Goal: Information Seeking & Learning: Check status

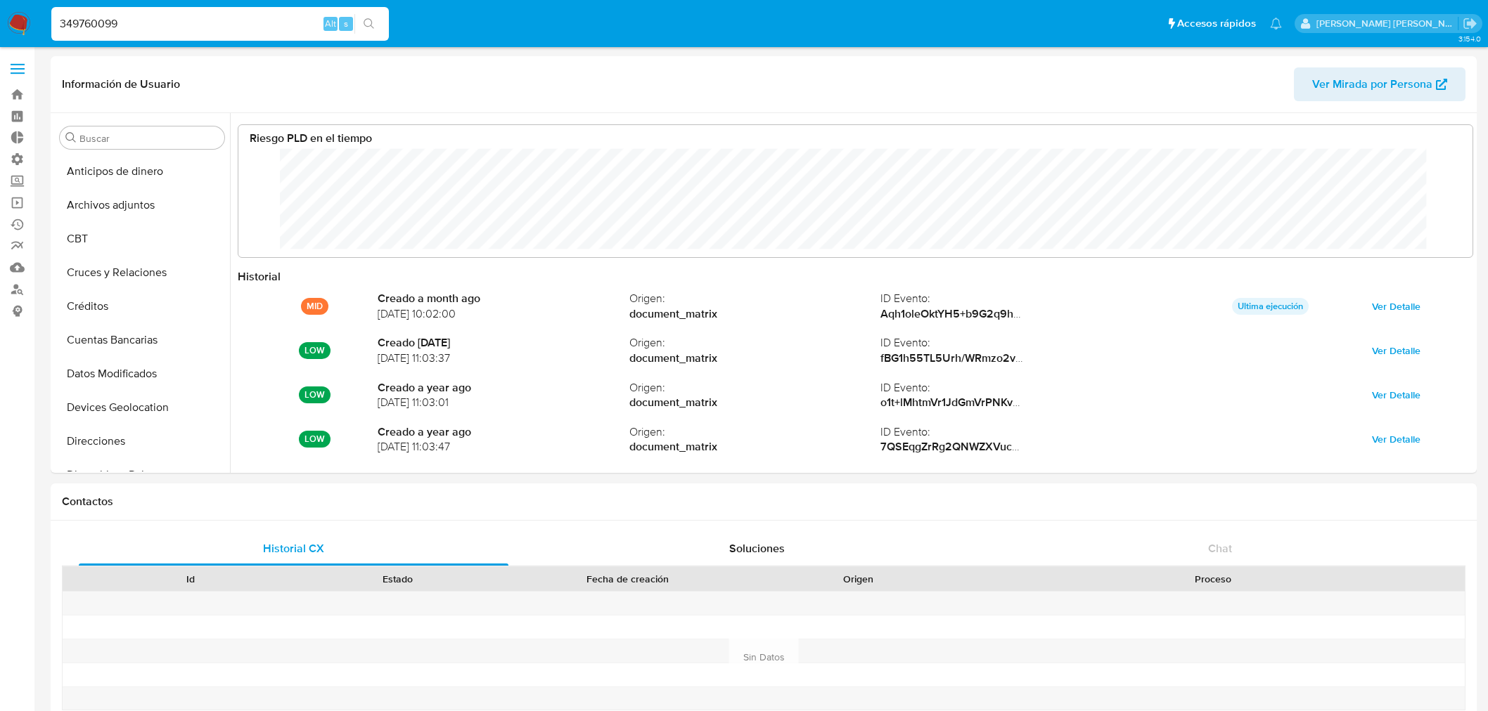
select select "10"
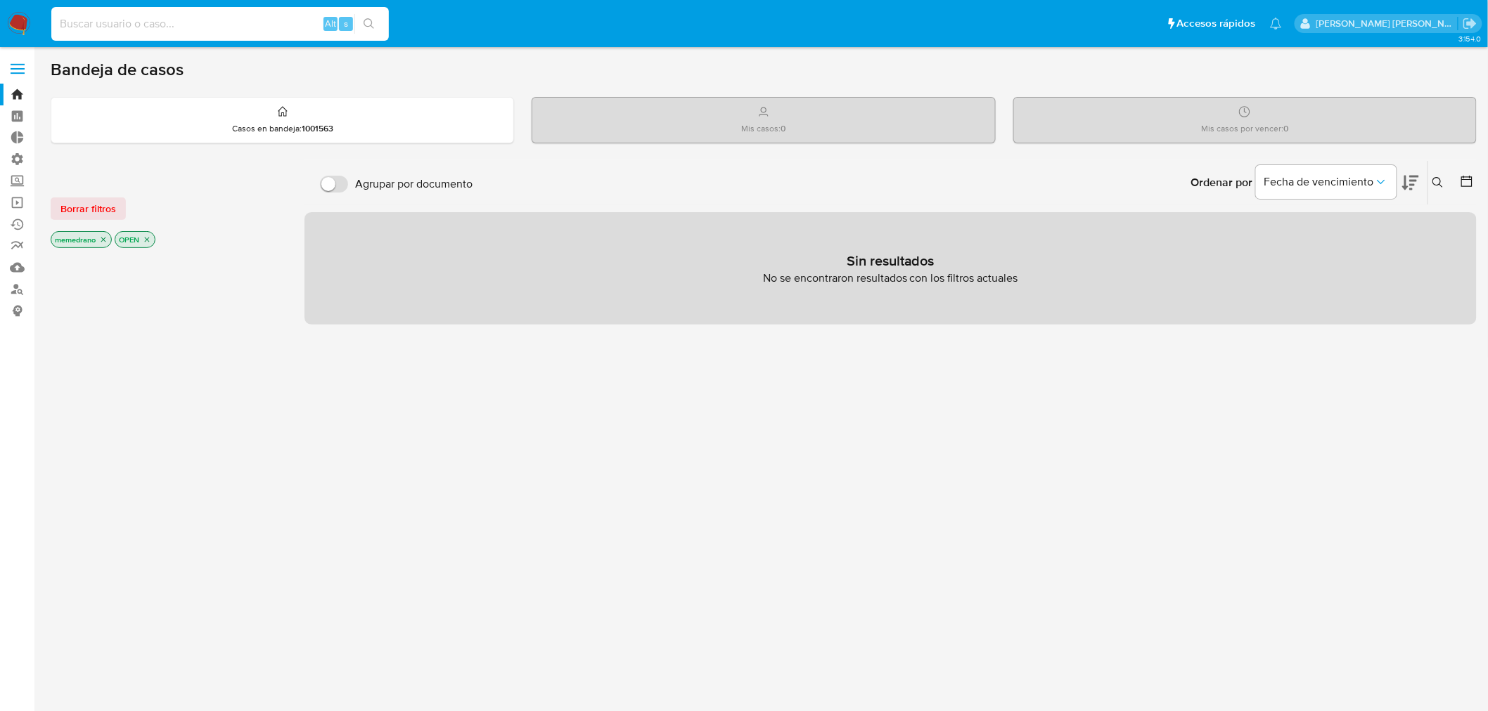
click at [257, 23] on input at bounding box center [219, 24] width 337 height 18
paste input "OC4YcNfJUf7BXVXYEKo9qmsJ"
type input "OC4YcNfJUf7BXVXYEKo9qmsJ"
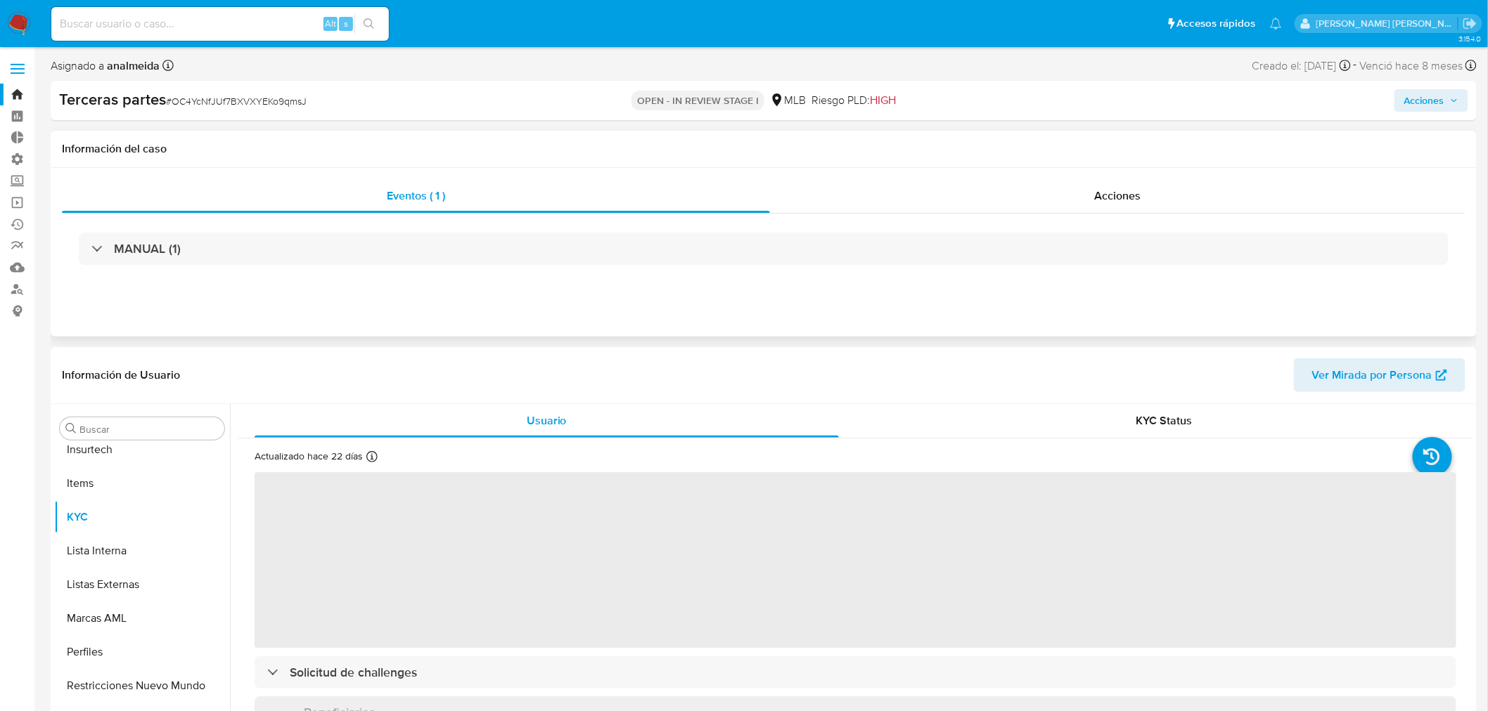
scroll to position [661, 0]
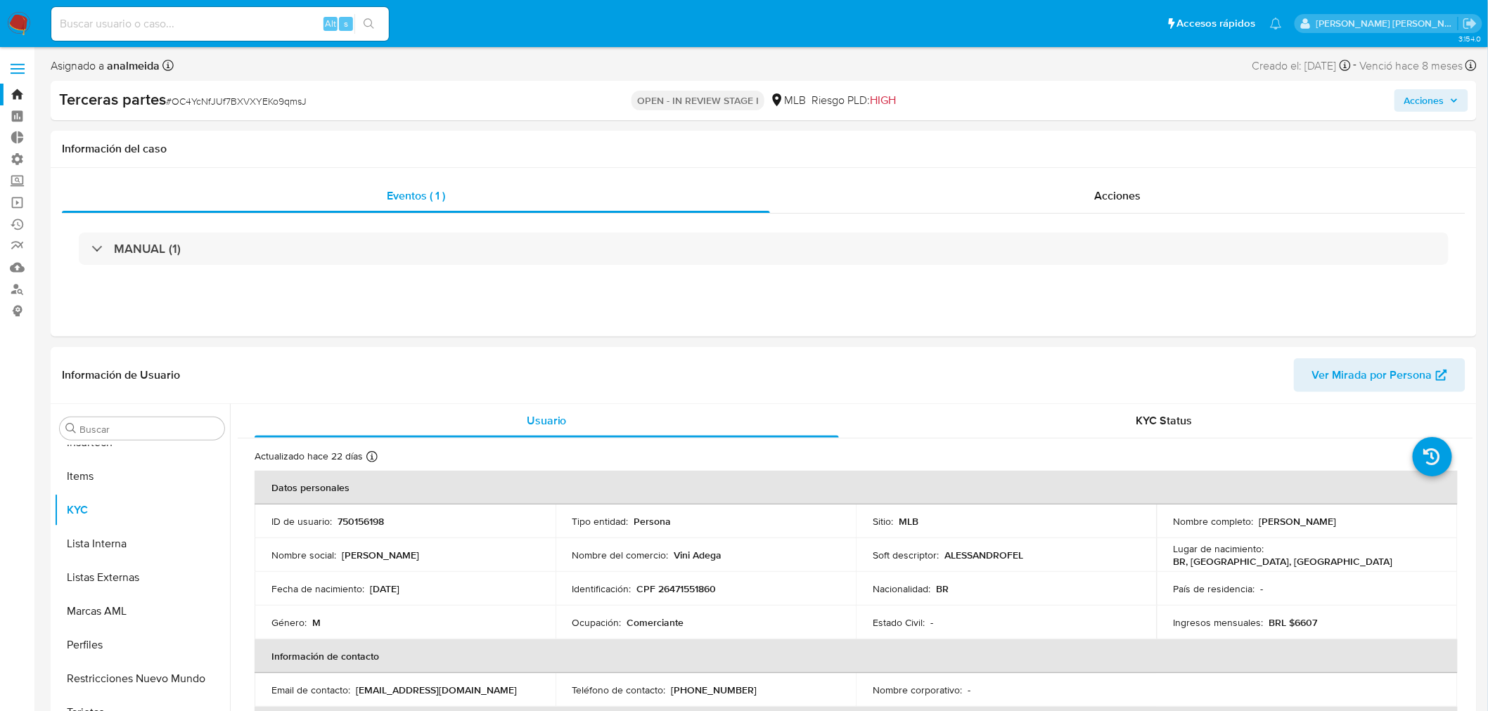
select select "10"
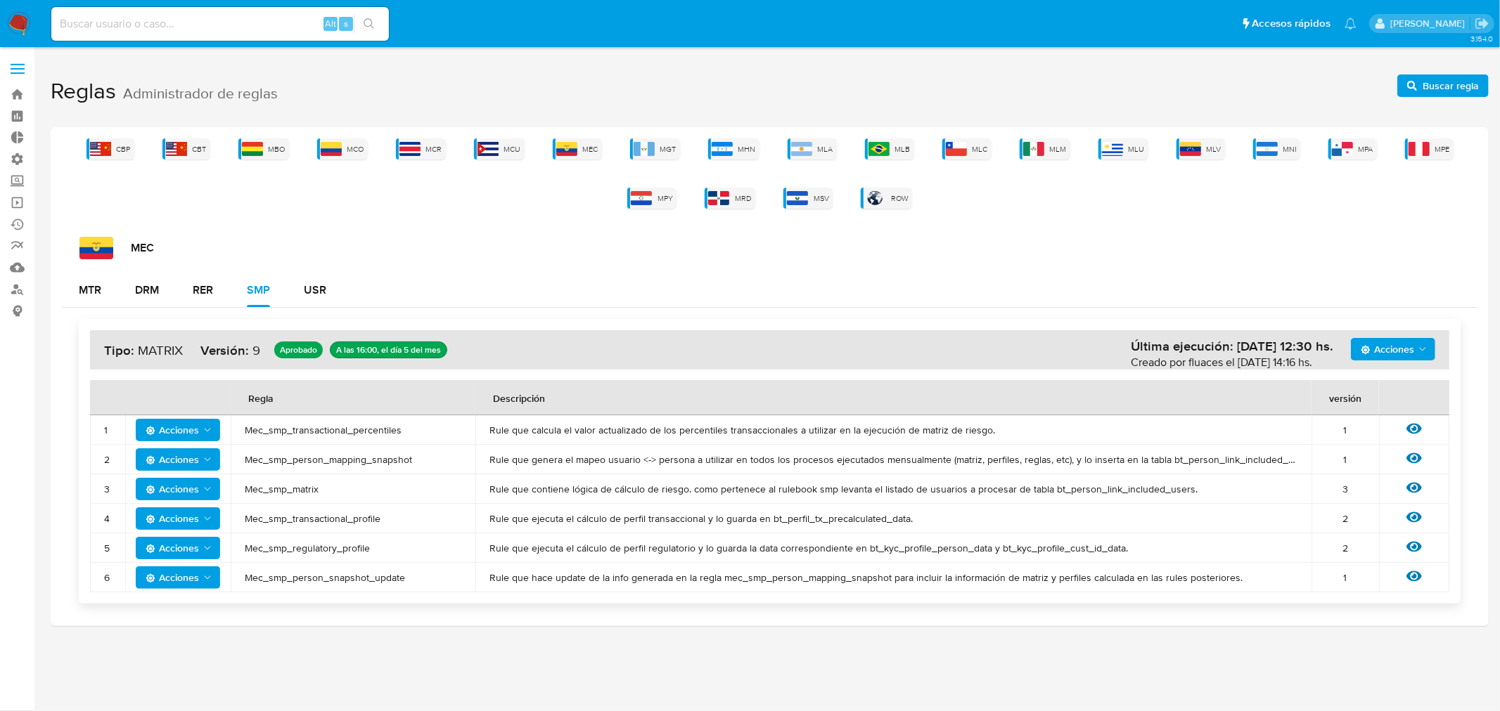
click at [747, 159] on div "CBP CBT MBO MCO MCR MCU MEC MGT MHN MLA MLB MLC MLM MLU MLV MNI MPA MPE MPY MRD…" at bounding box center [769, 174] width 1415 height 70
click at [747, 146] on img at bounding box center [801, 149] width 21 height 14
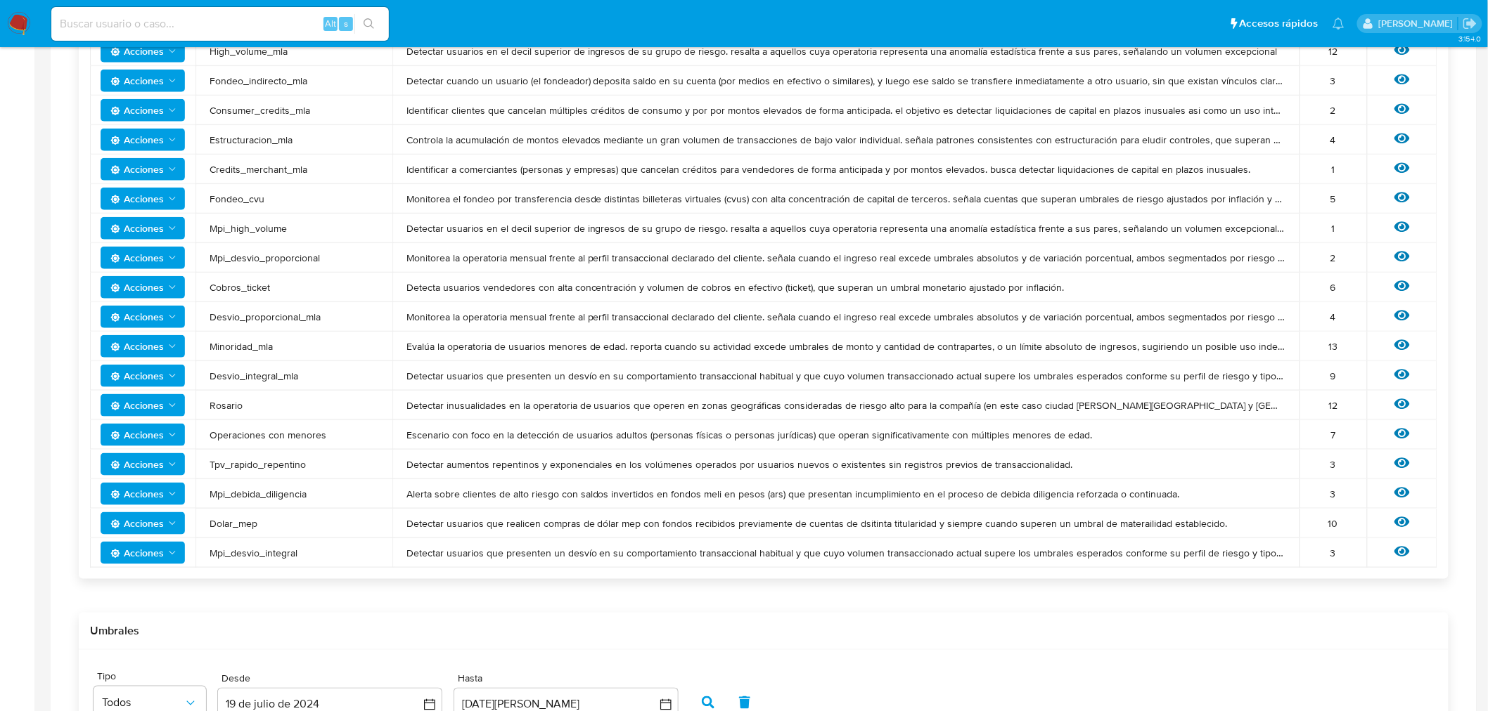
scroll to position [468, 0]
click at [747, 517] on icon at bounding box center [1401, 522] width 15 height 11
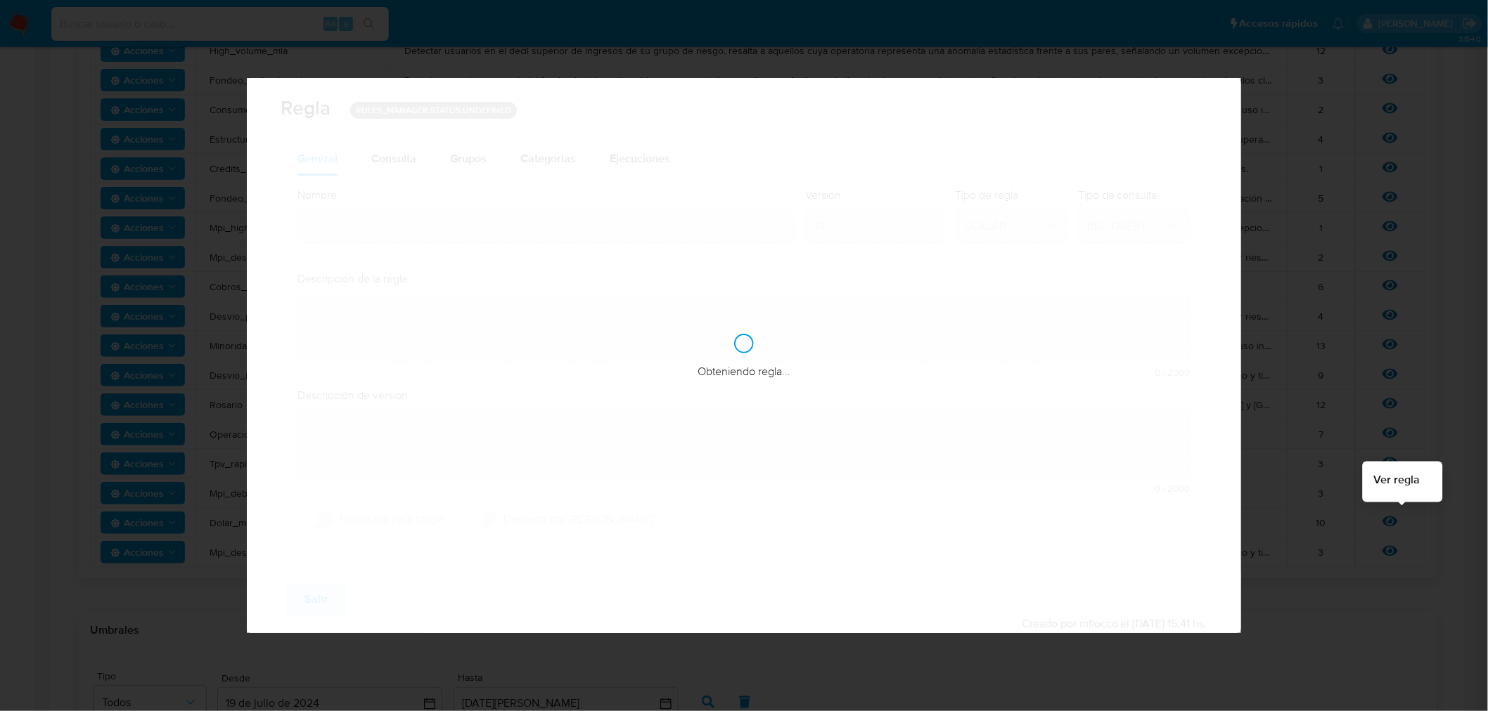
type input "Dolar_mep"
type textarea "Detectar usuarios que realicen compras de dólar mep con fondos recibidos previa…"
type textarea "User con concentración de cobros/fondeos con account fund, money_tranfer y tick…"
checkbox input "true"
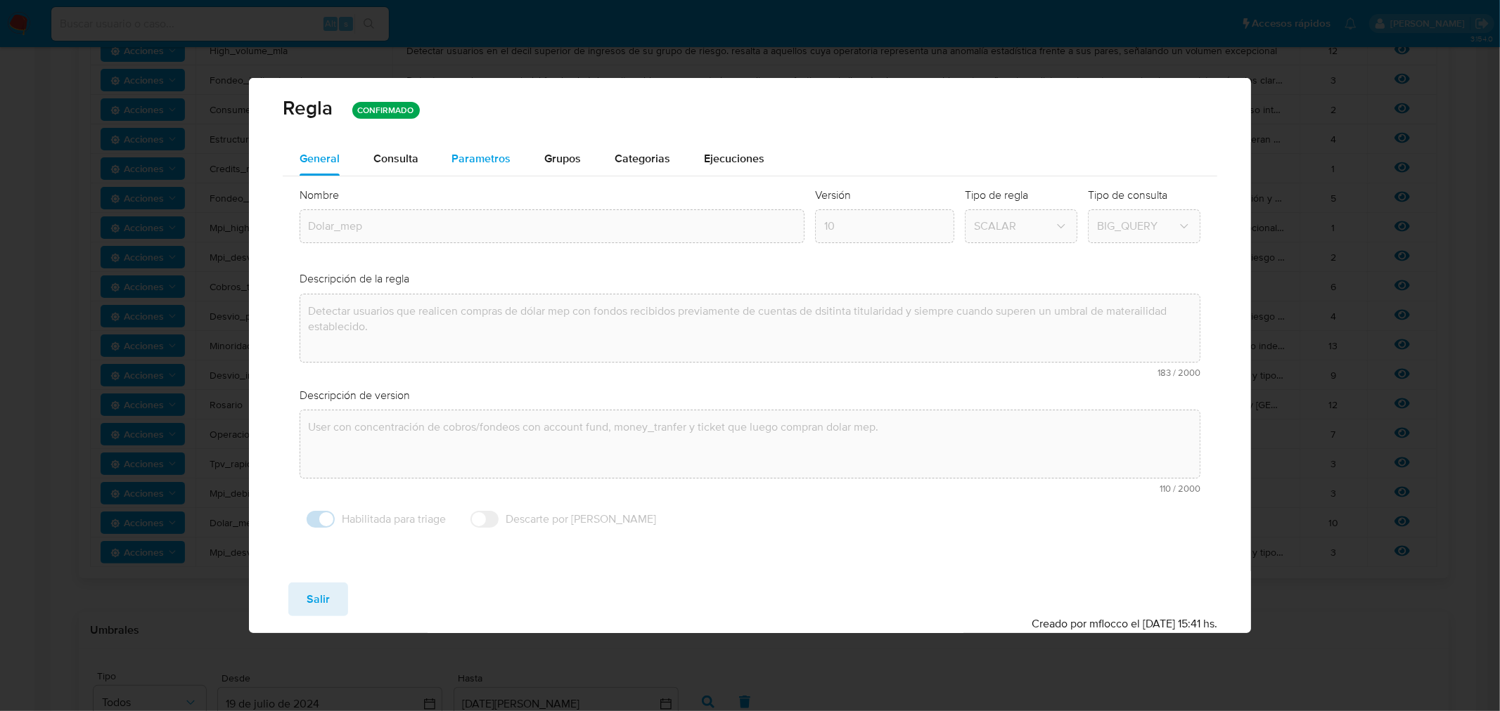
click at [500, 143] on div "Parametros" at bounding box center [481, 159] width 59 height 34
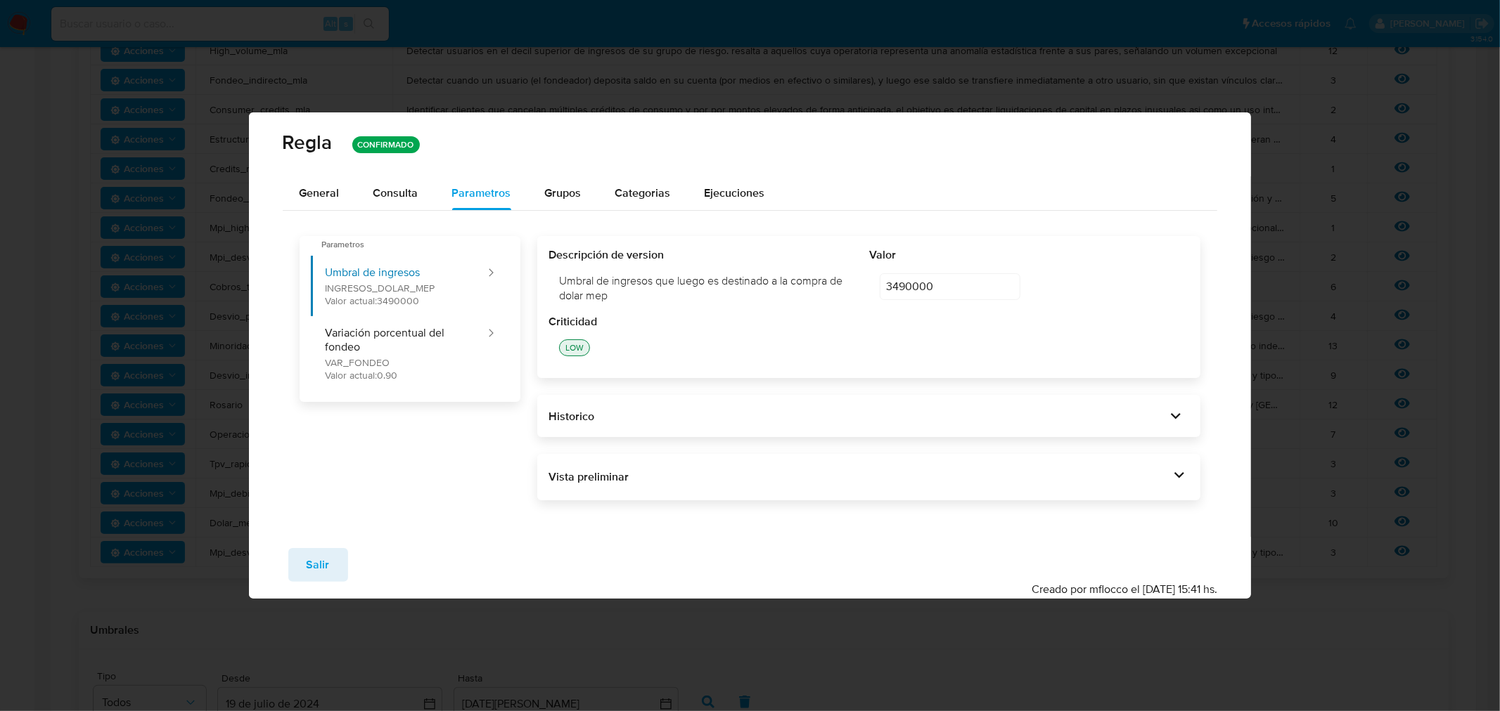
click at [747, 423] on icon at bounding box center [1176, 416] width 20 height 20
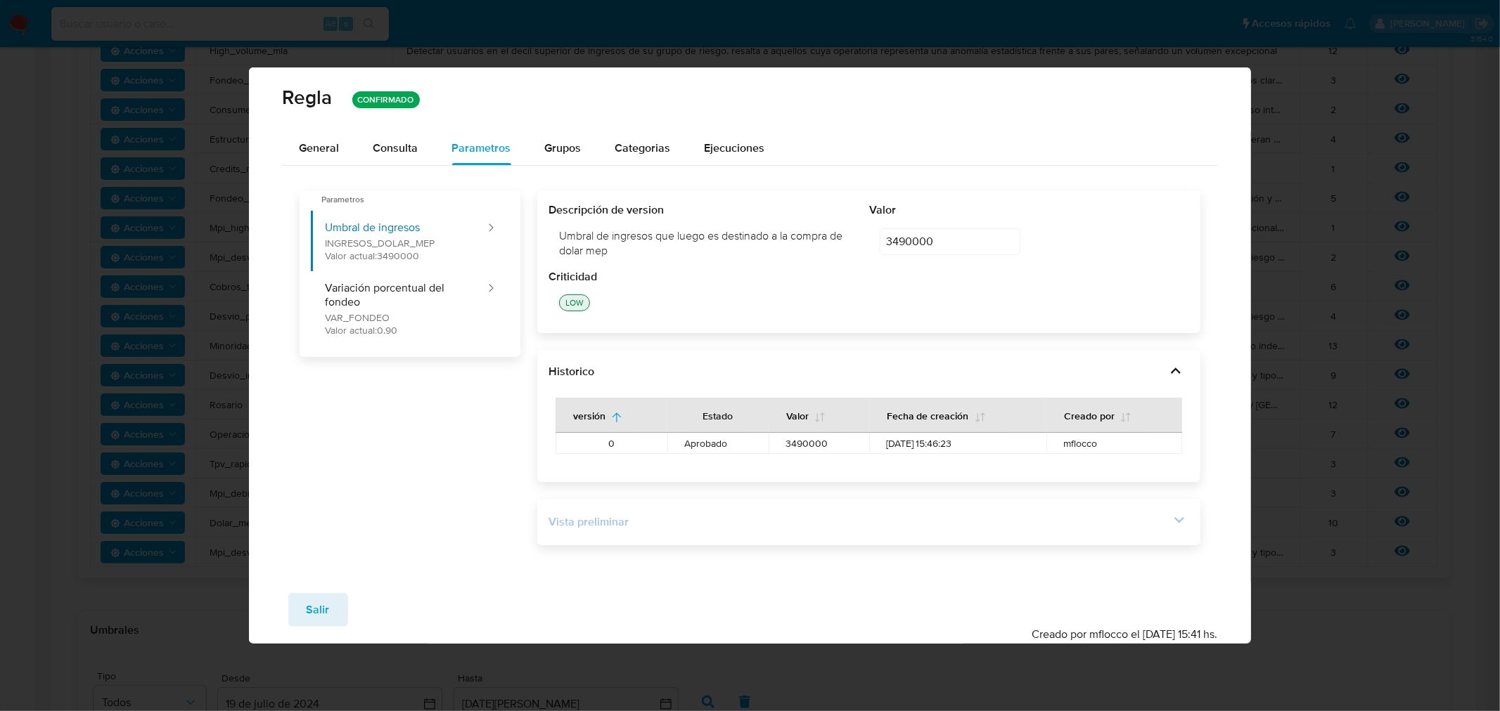
click at [747, 524] on icon at bounding box center [1179, 520] width 20 height 20
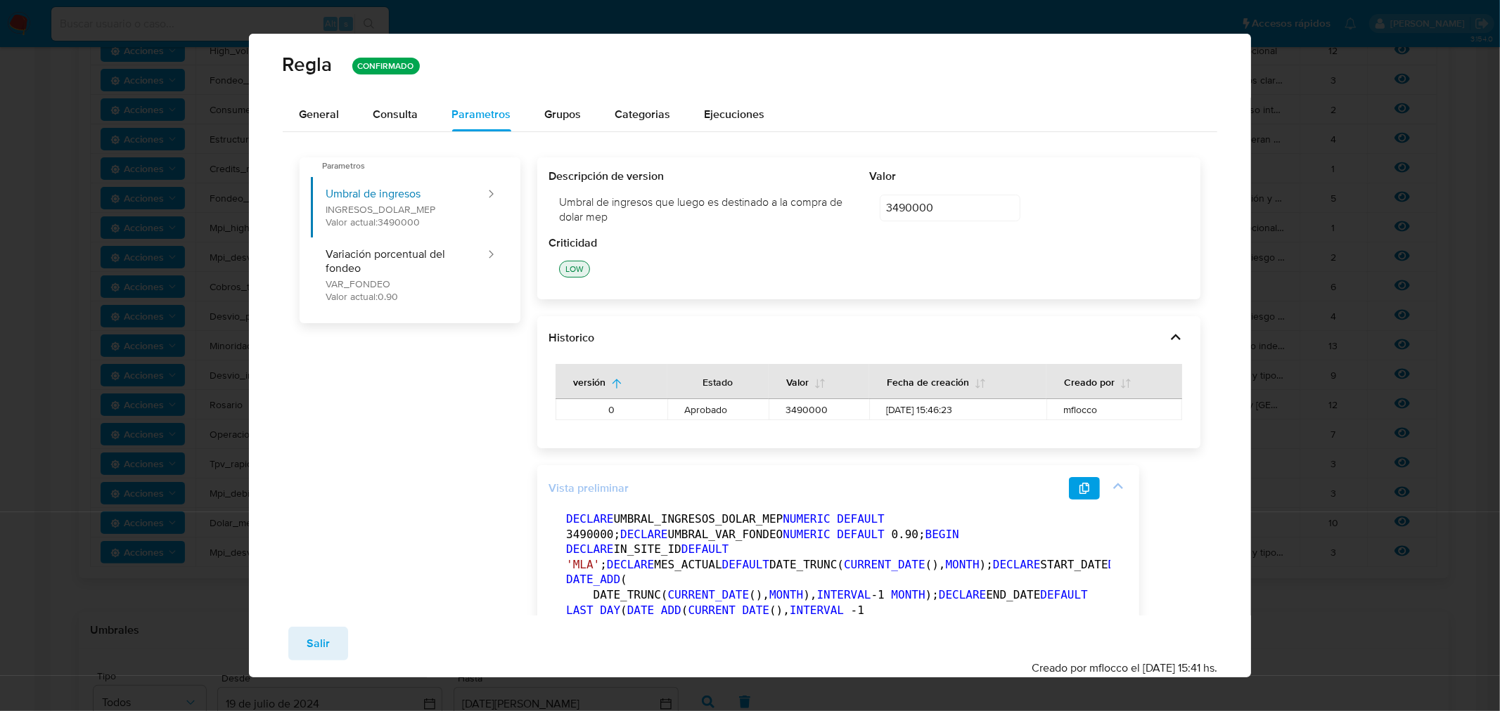
click at [747, 488] on icon at bounding box center [1118, 487] width 10 height 6
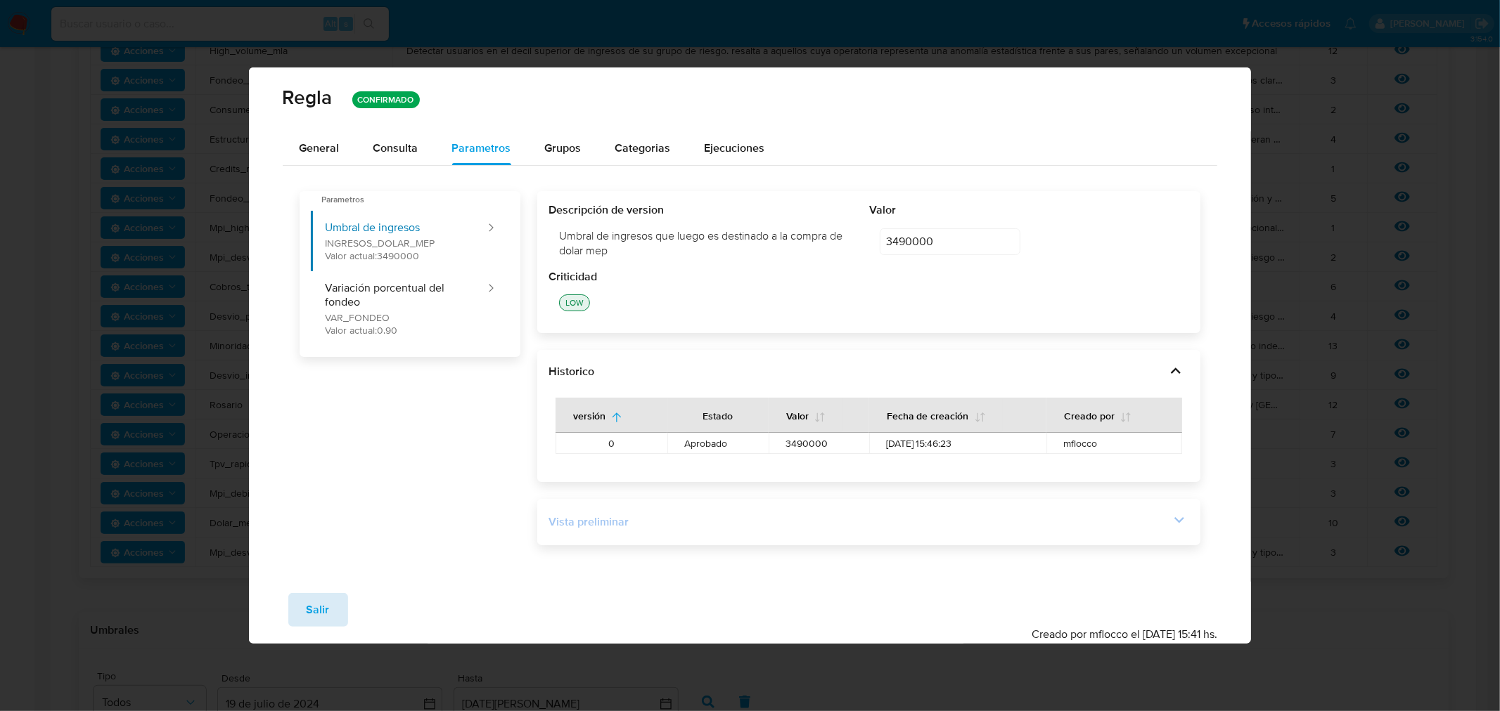
click at [300, 622] on button "Salir" at bounding box center [318, 610] width 60 height 34
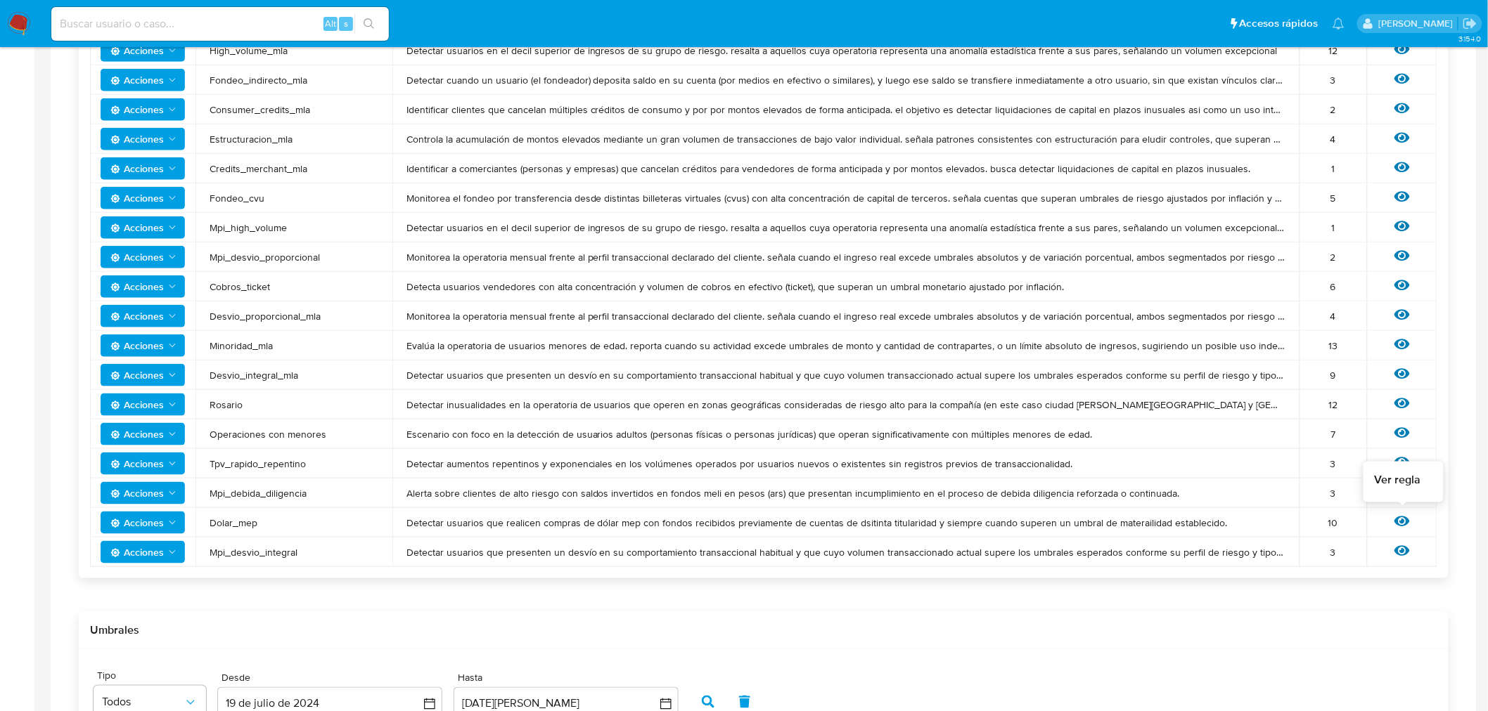
click at [747, 519] on icon at bounding box center [1401, 522] width 15 height 11
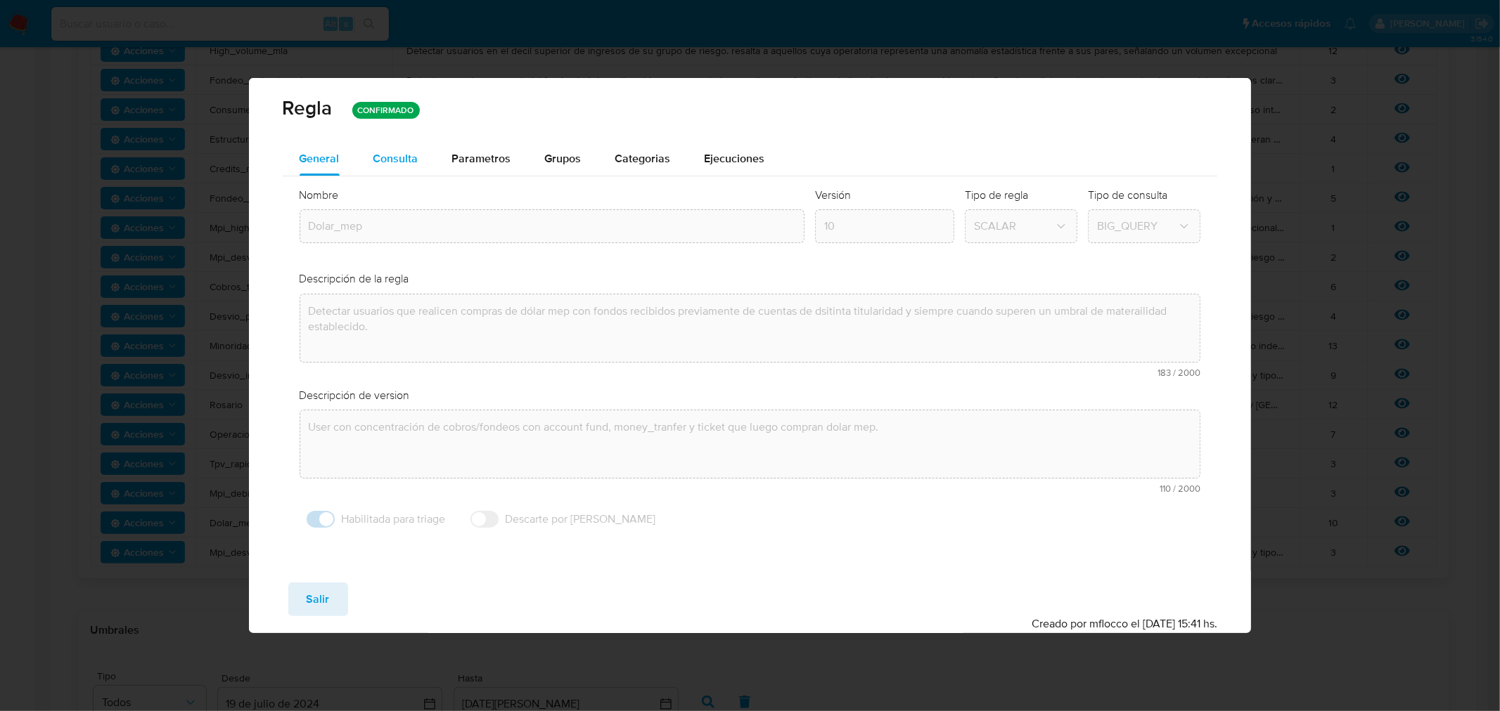
click at [404, 169] on div "Consulta" at bounding box center [395, 159] width 45 height 34
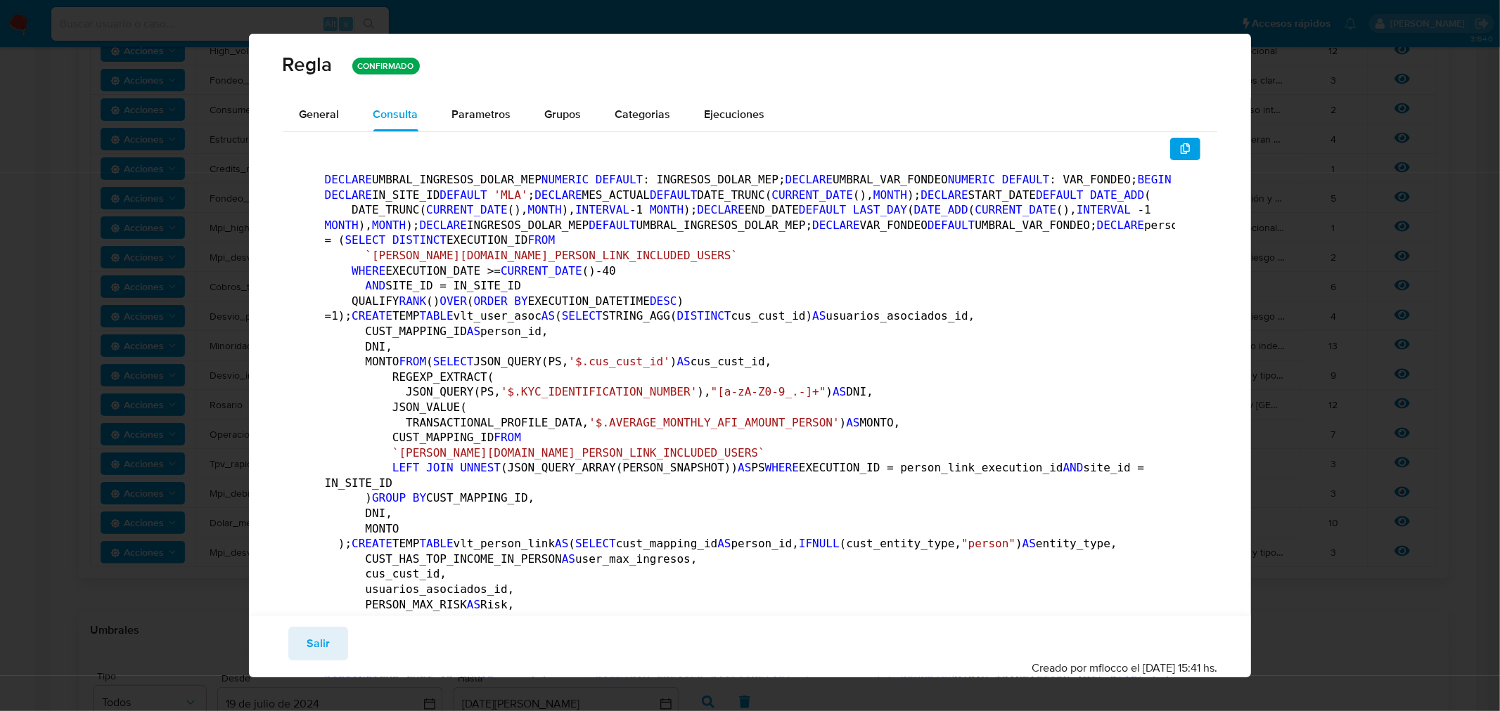
click at [319, 636] on span "Salir" at bounding box center [318, 644] width 23 height 31
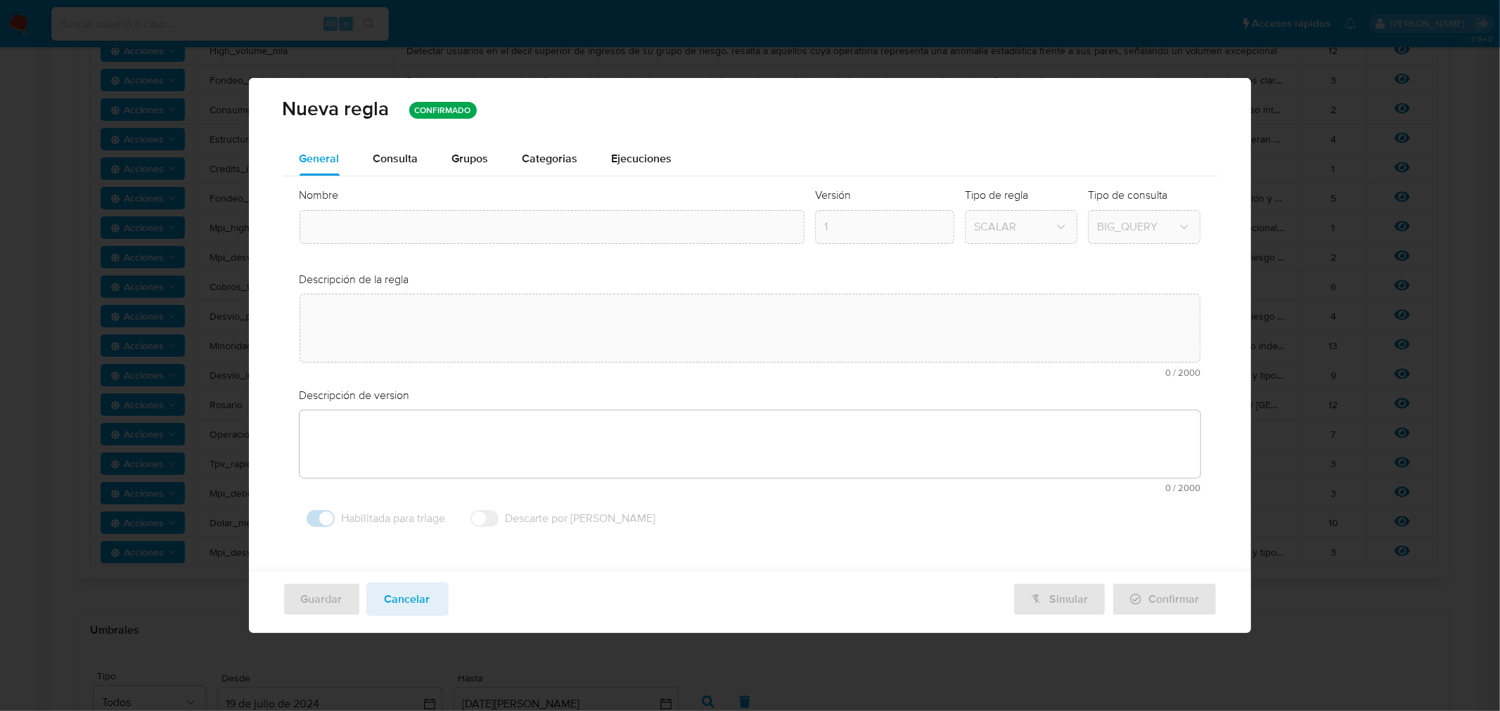
type textarea "Detectar usuarios que realicen compras de dólar mep con fondos recibidos previa…"
type textarea "User con concentración de cobros/fondeos con account fund, money_tranfer y tick…"
type input "Dolar_mep"
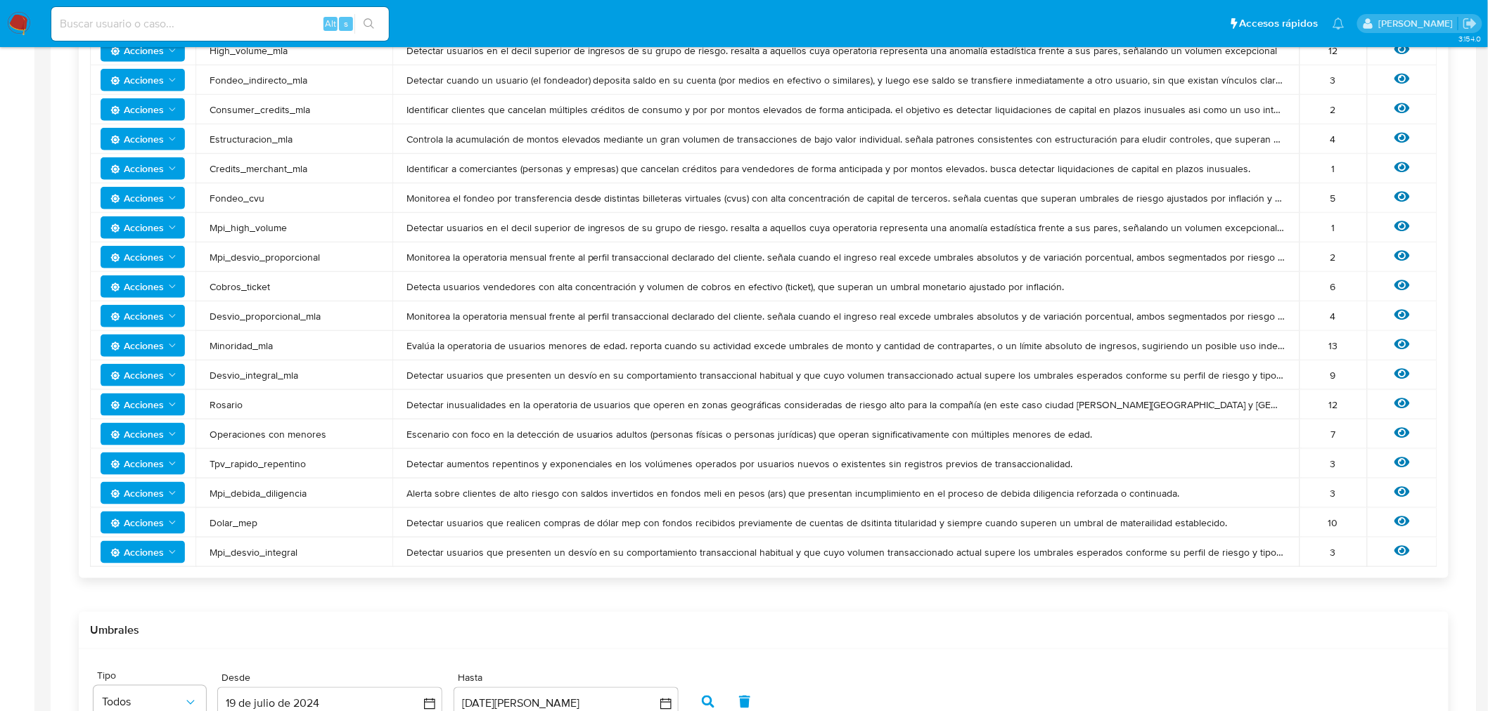
click at [167, 526] on icon "Acciones" at bounding box center [172, 522] width 11 height 11
click at [118, 593] on button "Ver historico" at bounding box center [142, 592] width 127 height 34
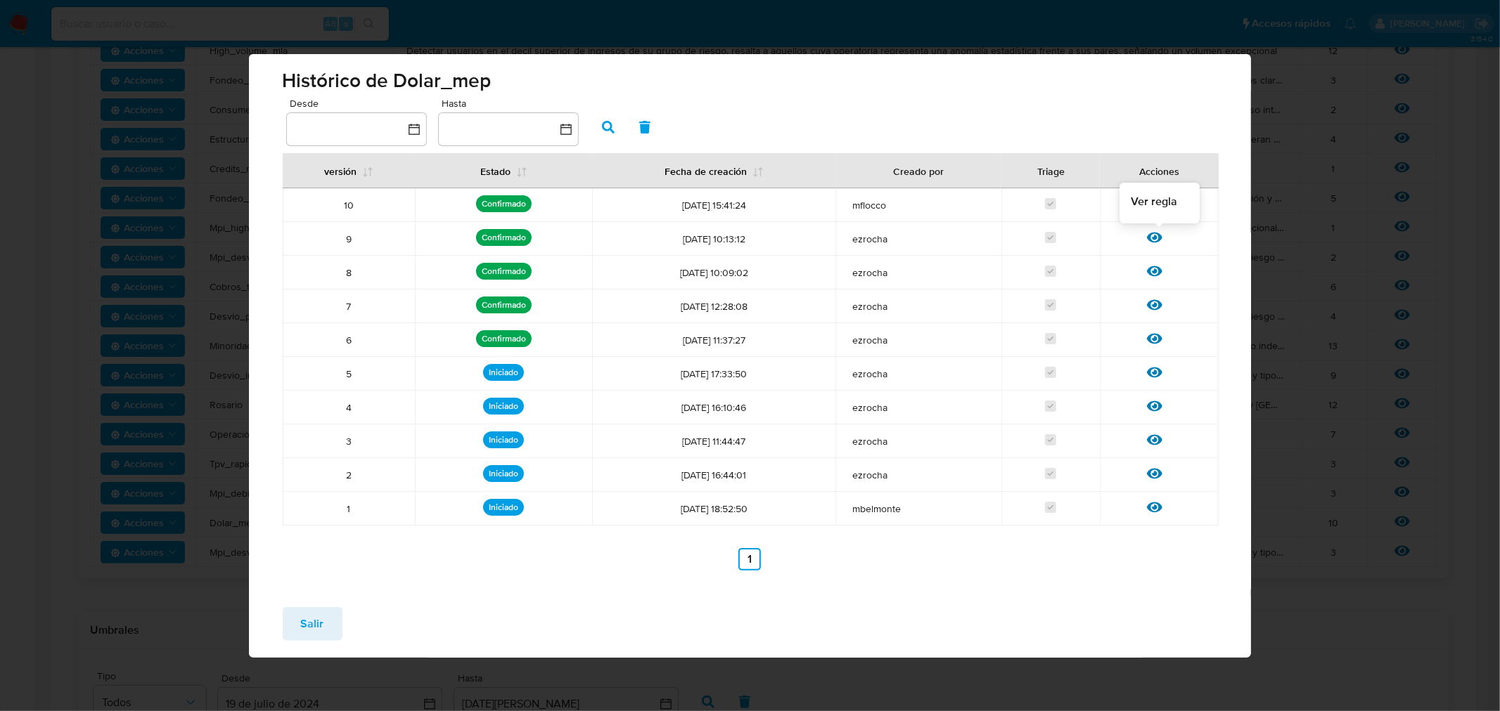
click at [747, 240] on icon at bounding box center [1154, 237] width 15 height 15
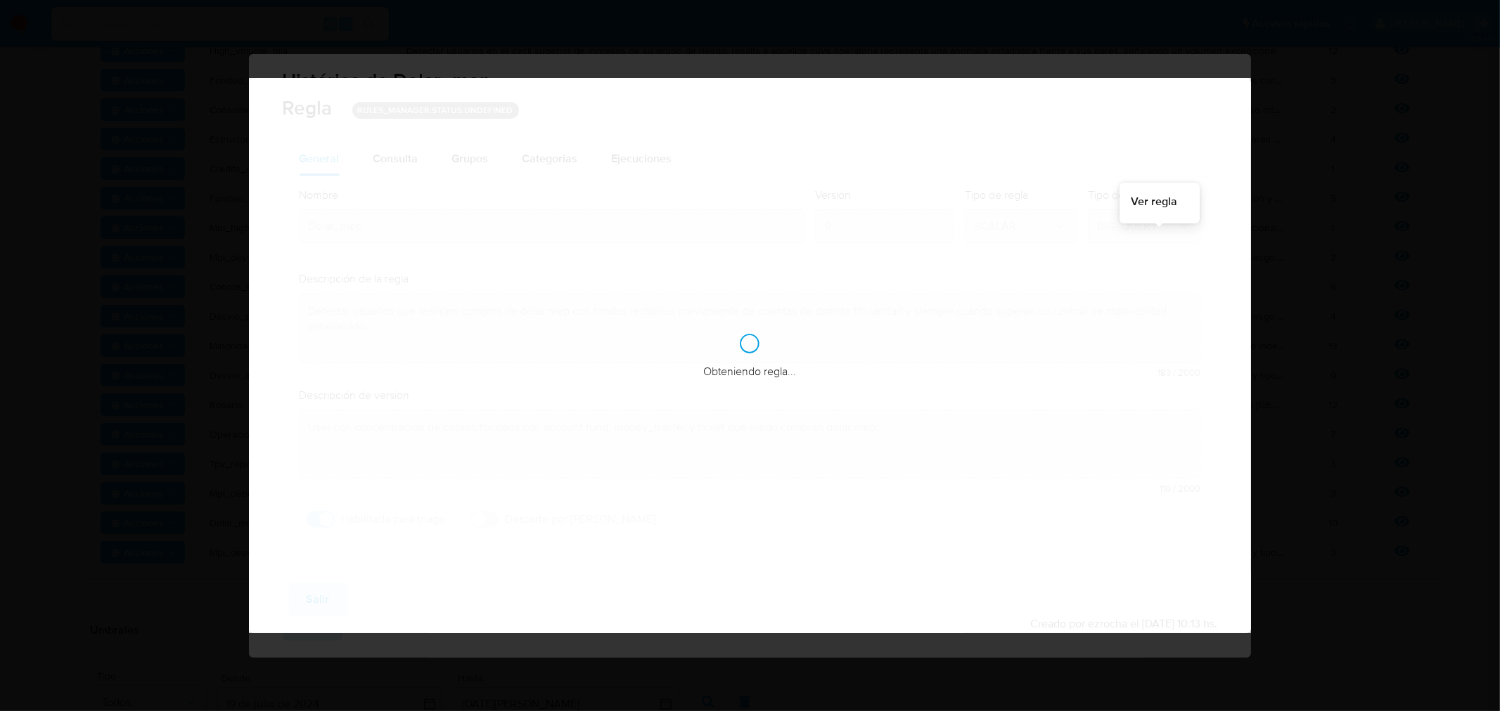
checkbox input "true"
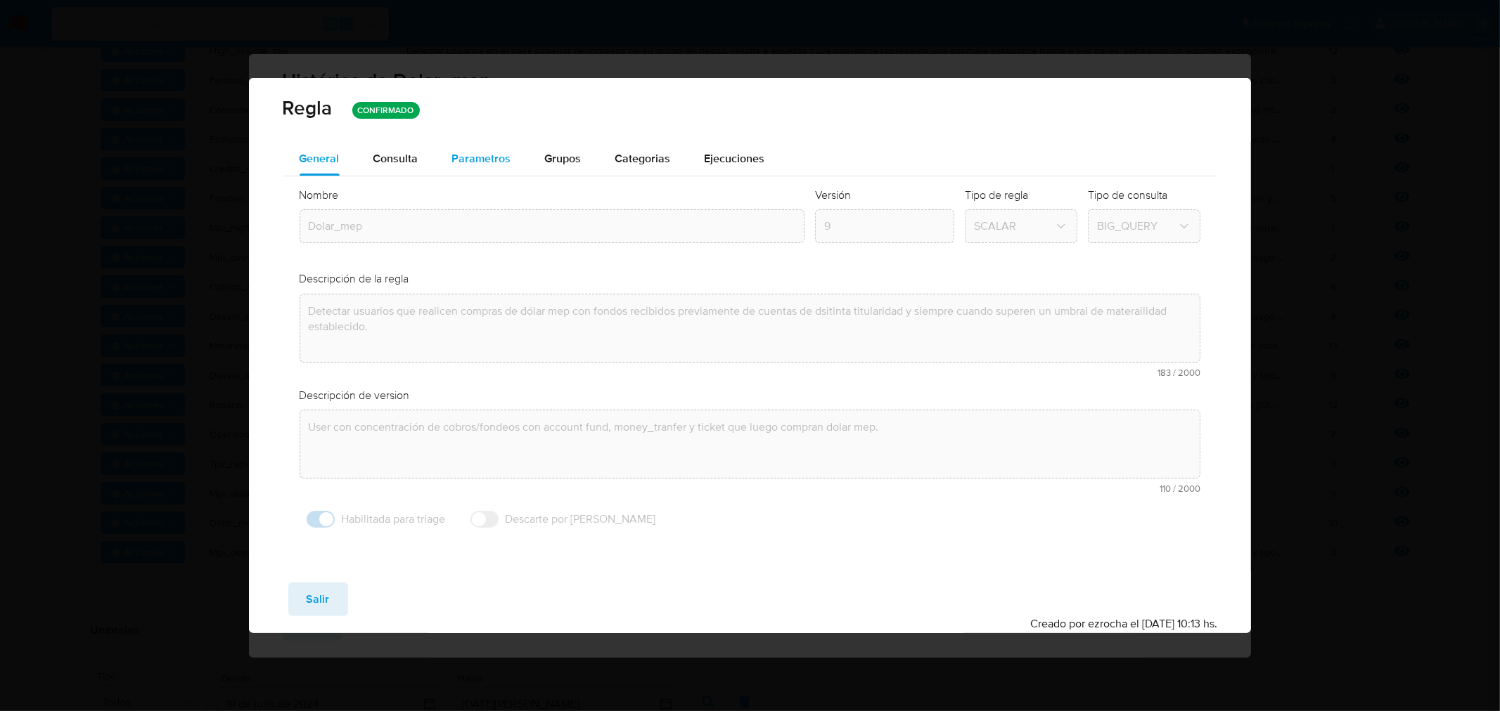
click at [489, 152] on span "Parametros" at bounding box center [481, 158] width 59 height 16
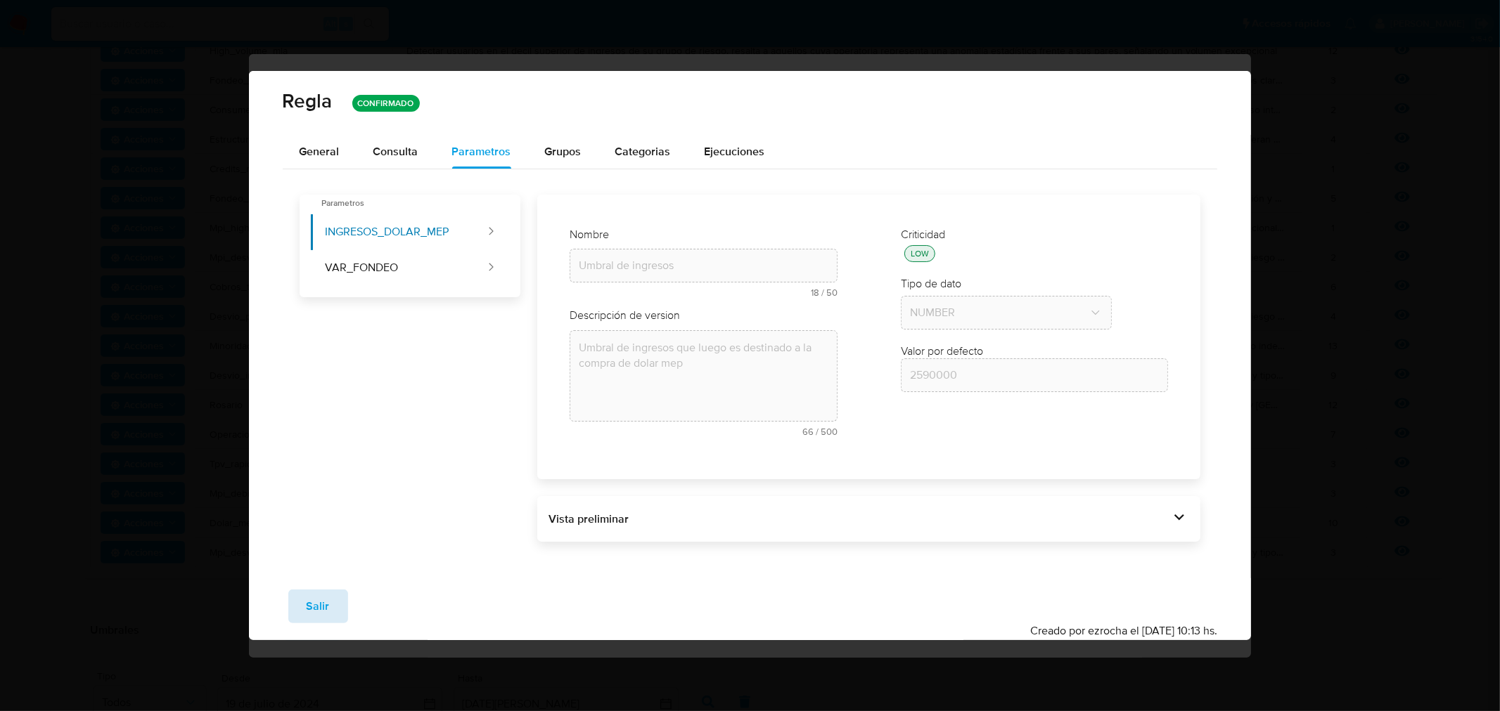
click at [324, 602] on span "Salir" at bounding box center [318, 606] width 23 height 31
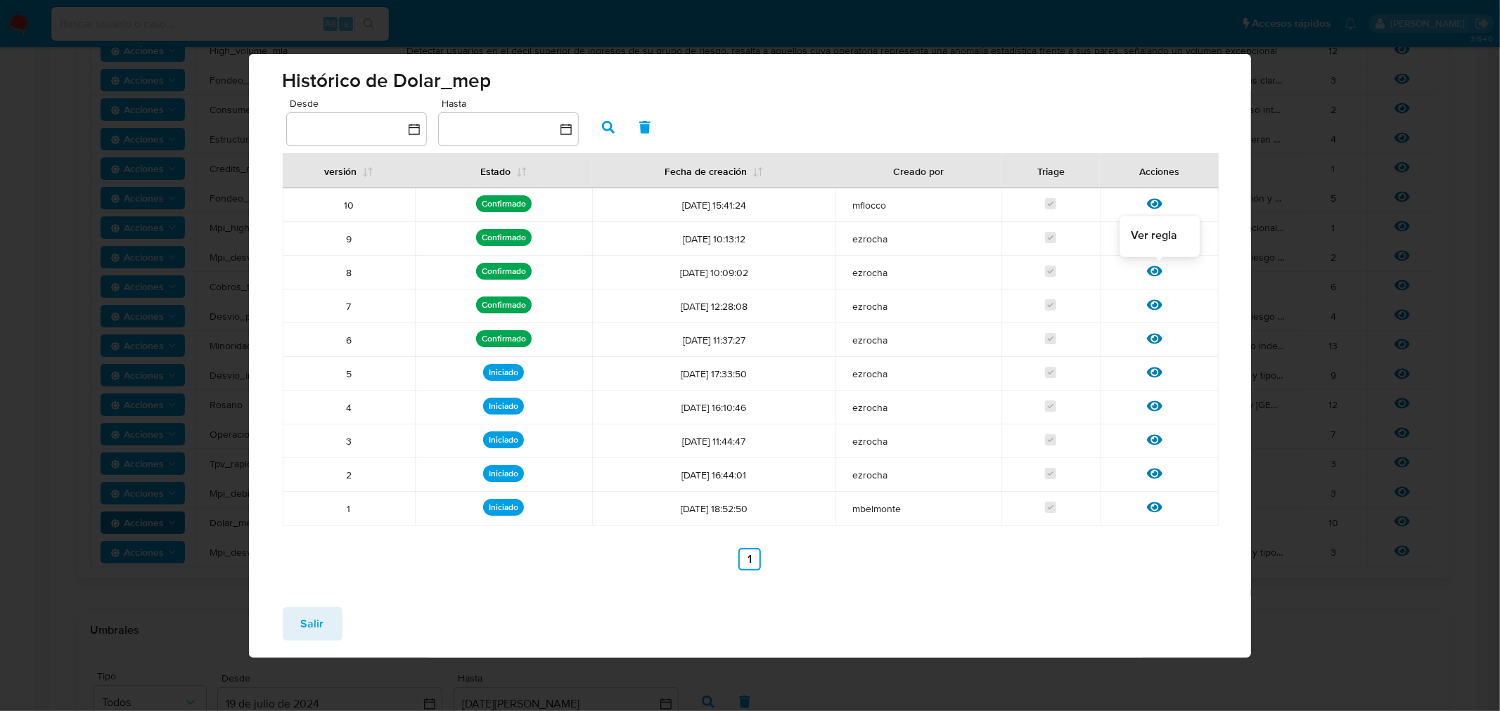
click at [747, 271] on icon at bounding box center [1154, 271] width 15 height 11
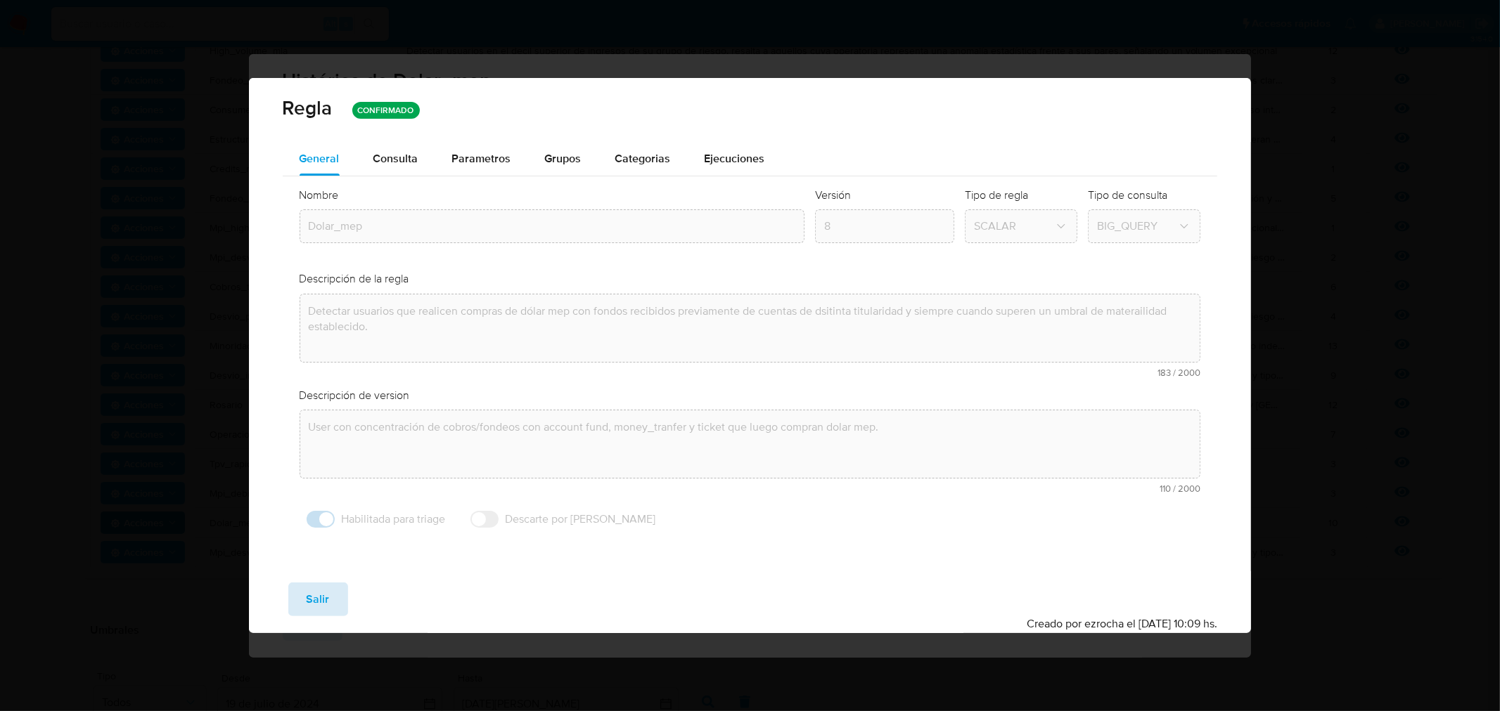
click at [311, 612] on span "Salir" at bounding box center [318, 599] width 23 height 31
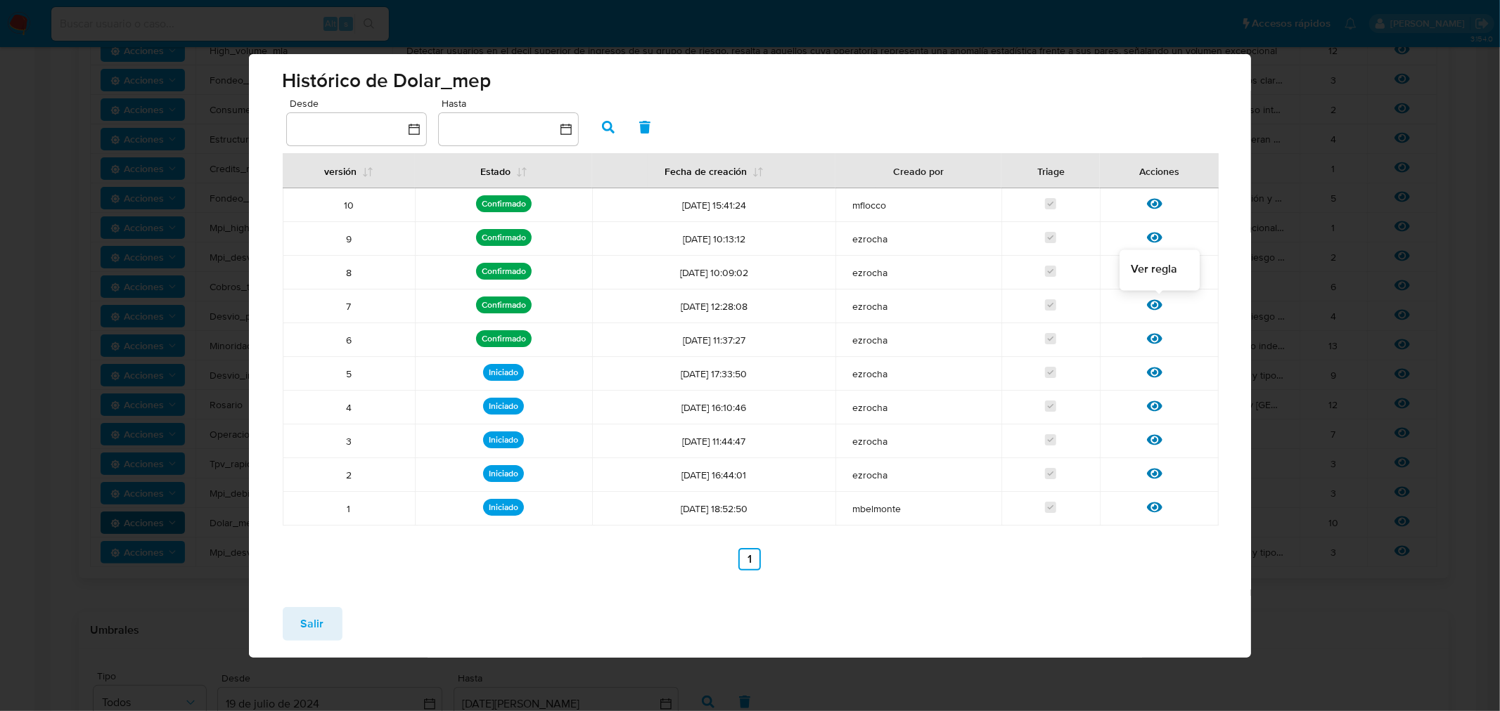
click at [747, 308] on icon at bounding box center [1154, 305] width 15 height 11
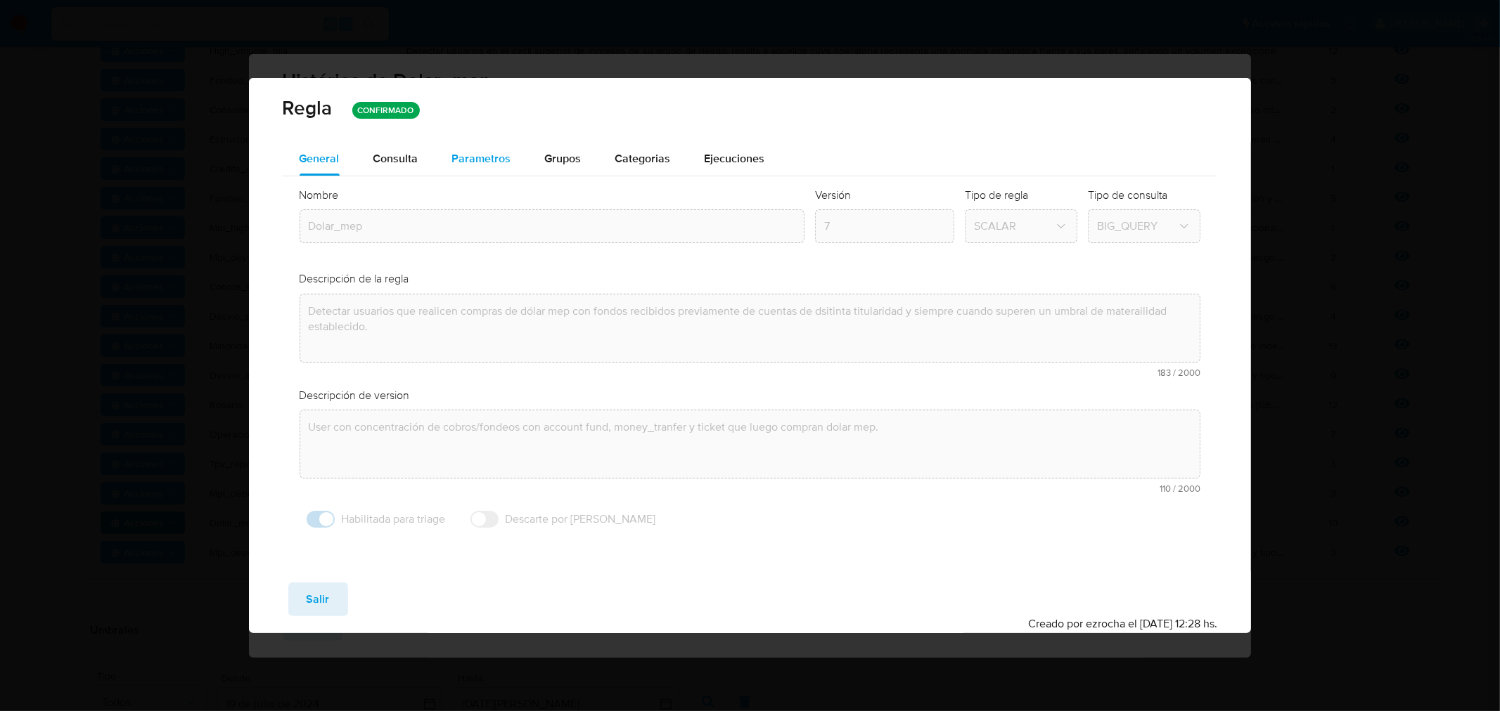
click at [466, 158] on span "Parametros" at bounding box center [481, 158] width 59 height 16
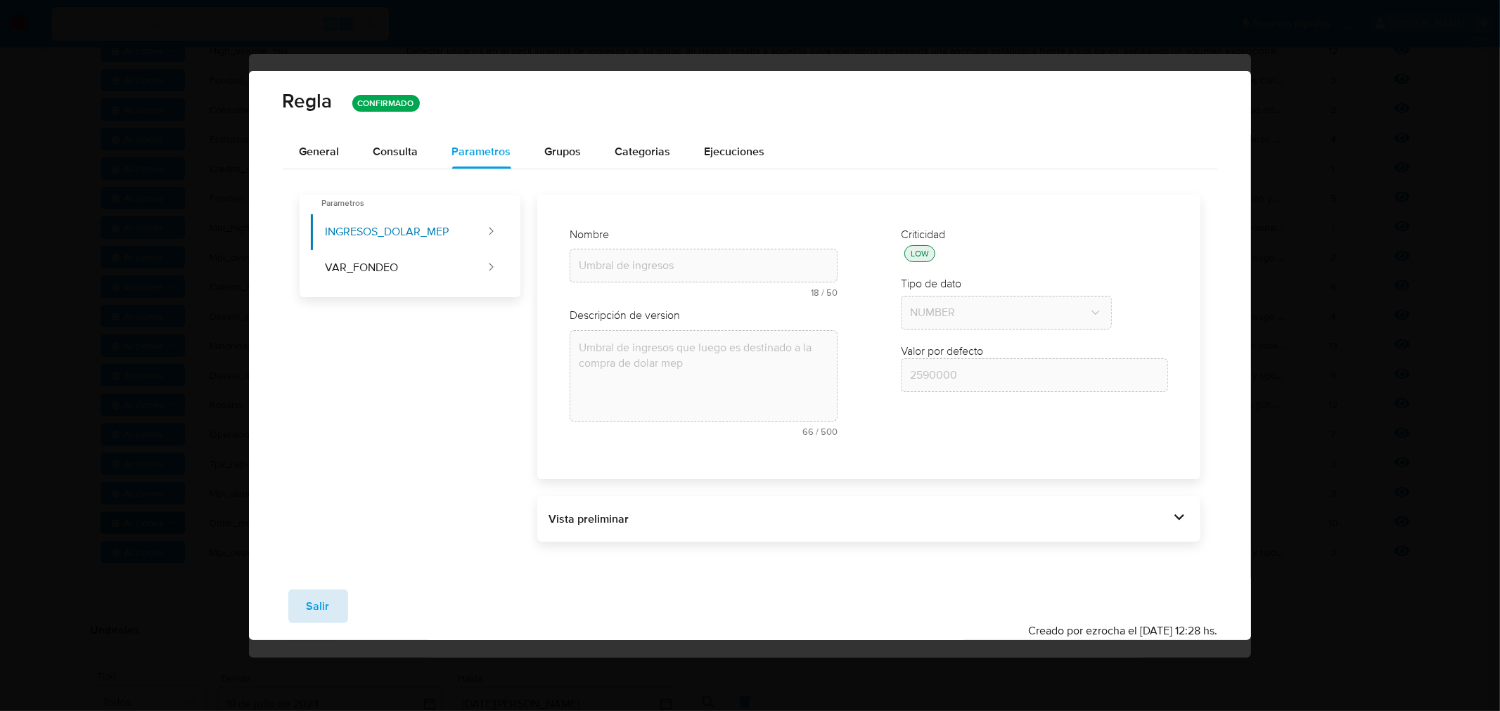
click at [302, 607] on button "Salir" at bounding box center [318, 607] width 60 height 34
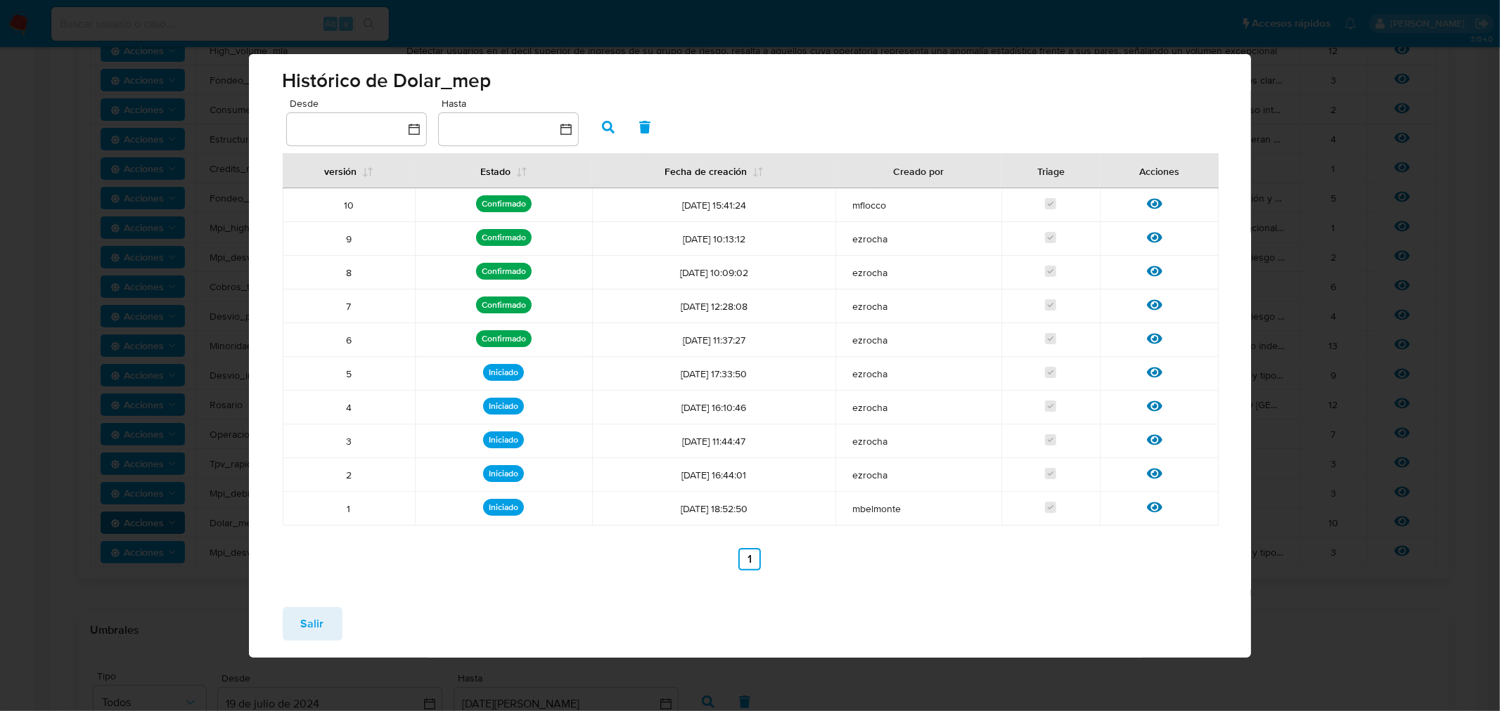
click at [309, 622] on span "Salir" at bounding box center [312, 624] width 23 height 31
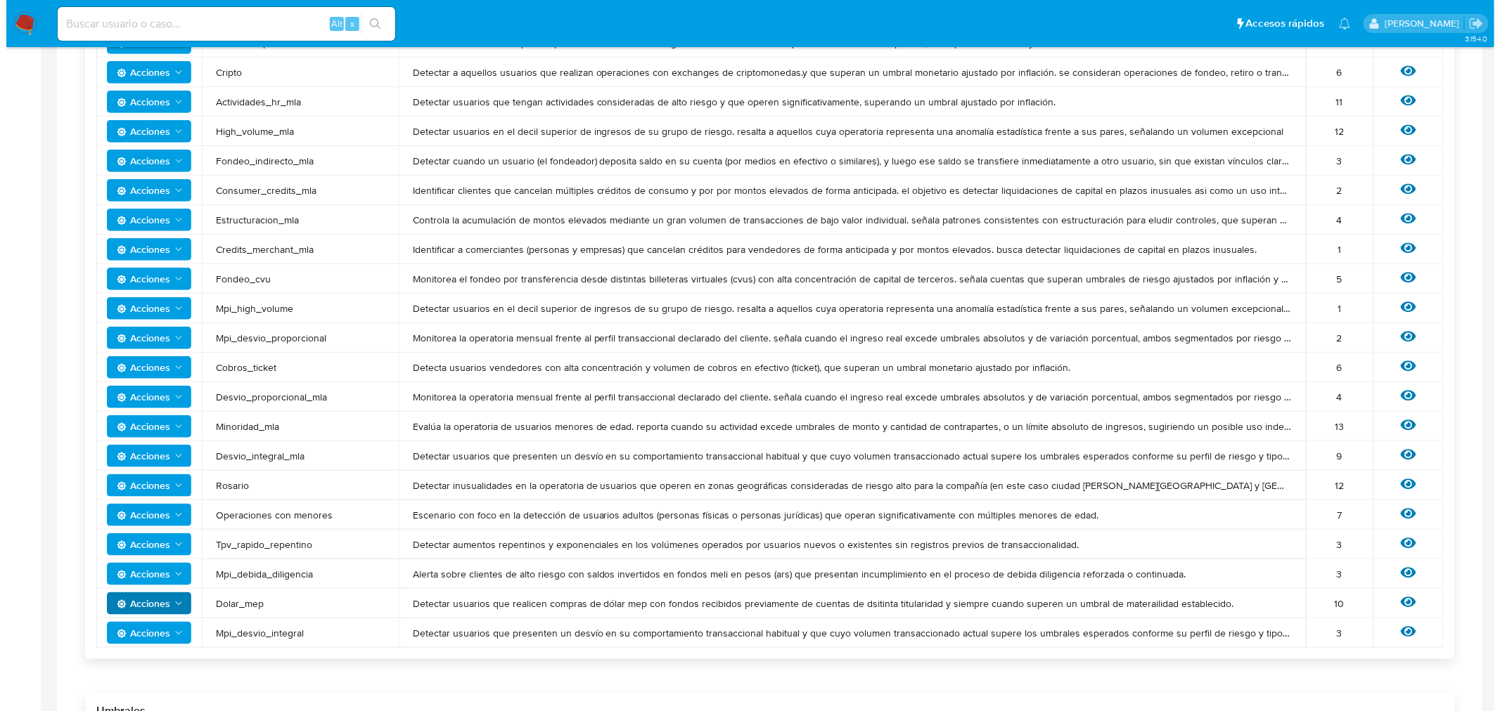
scroll to position [234, 0]
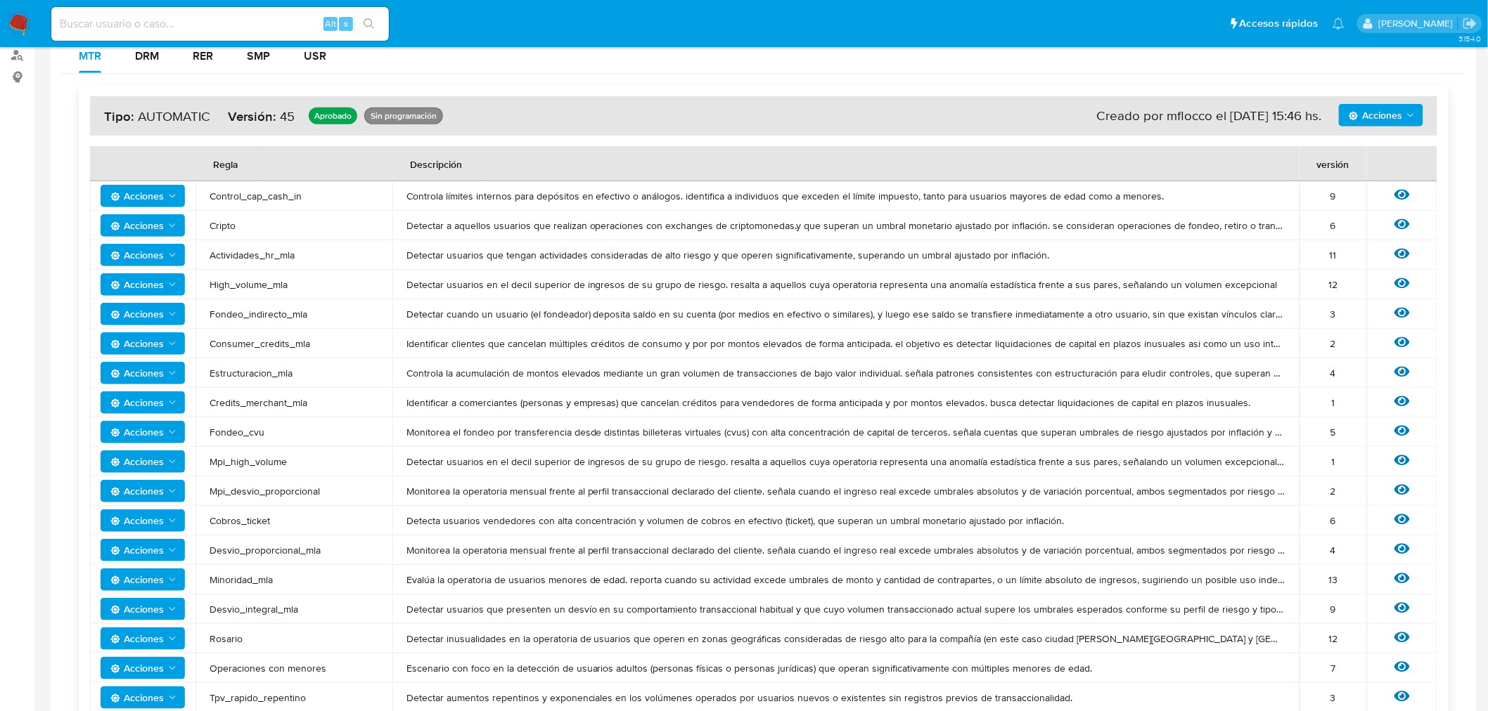
click at [747, 109] on span "Acciones" at bounding box center [1381, 115] width 67 height 20
click at [747, 152] on button "Ver historico" at bounding box center [1380, 151] width 127 height 34
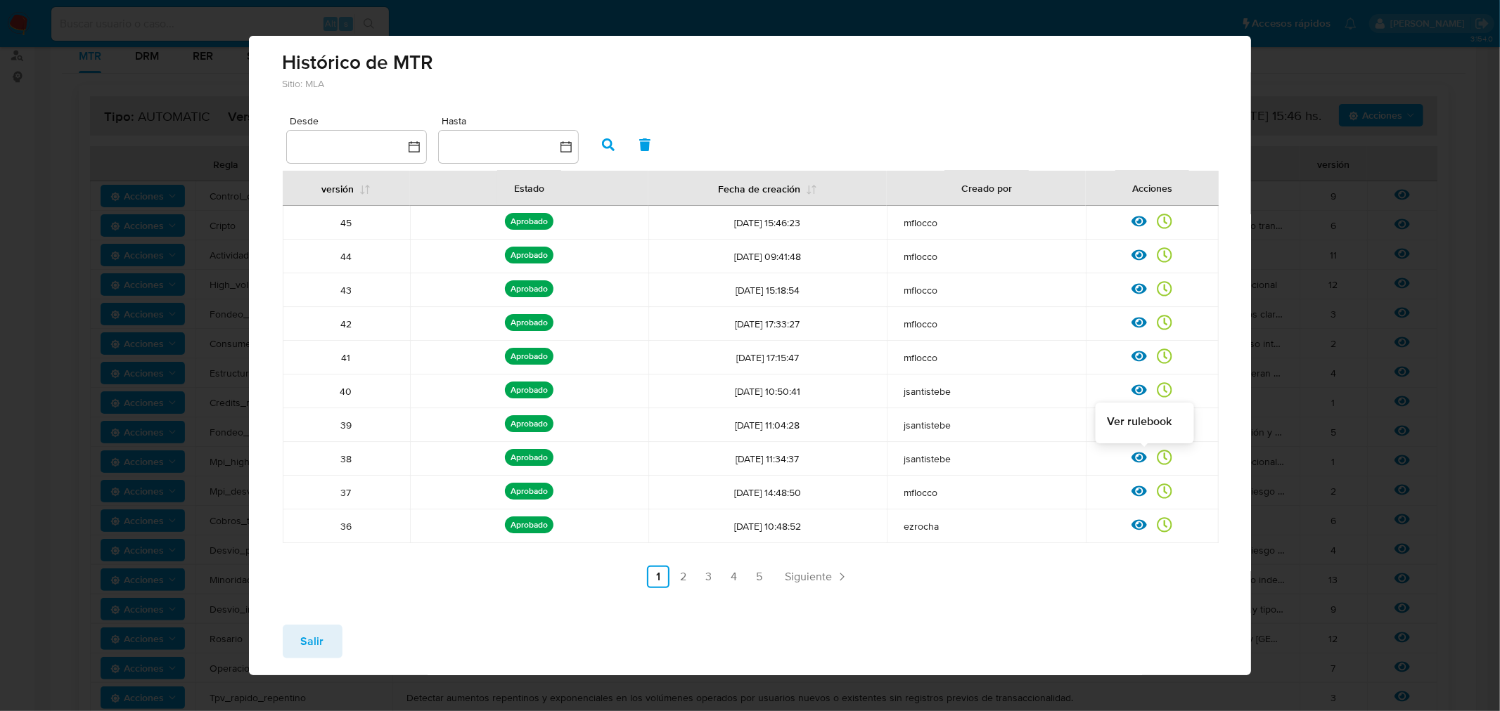
click at [747, 460] on icon at bounding box center [1138, 457] width 15 height 15
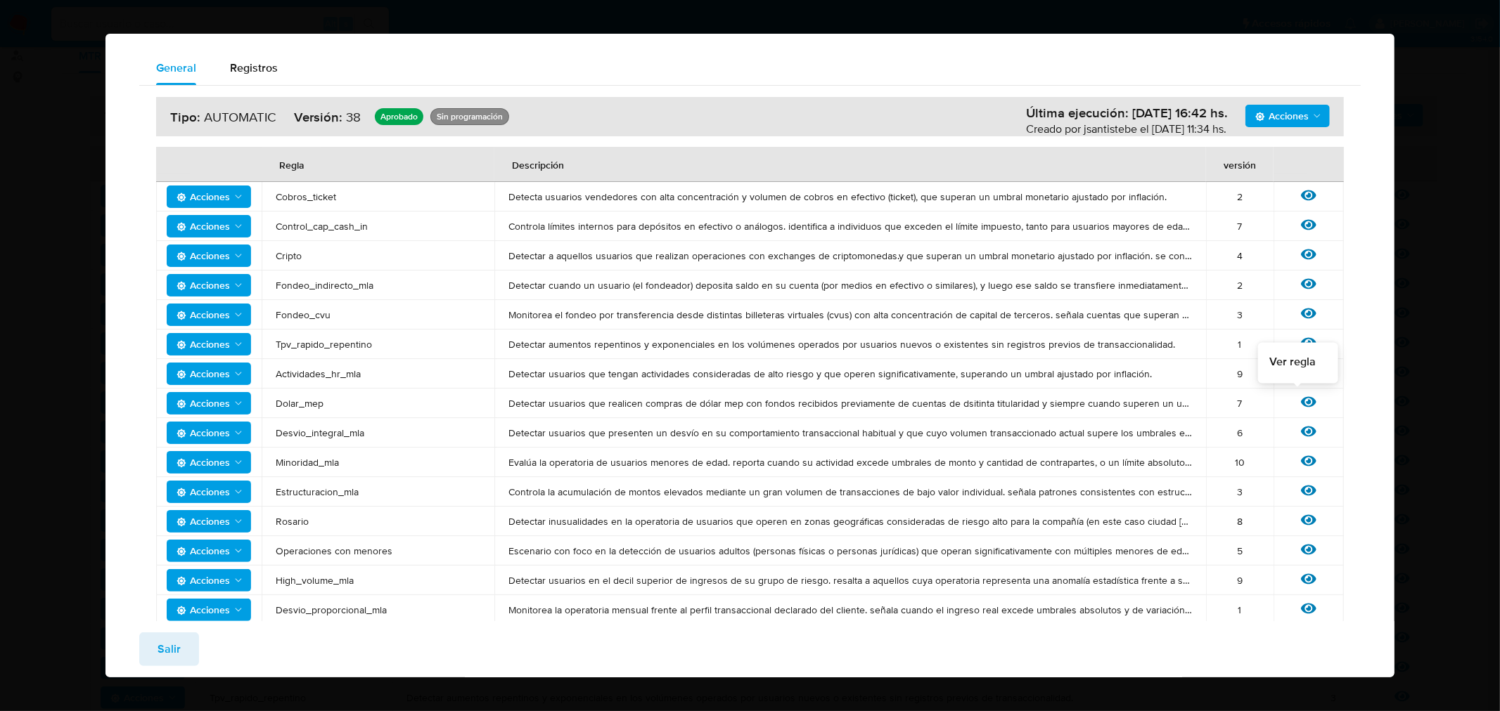
click at [747, 395] on icon at bounding box center [1308, 401] width 15 height 15
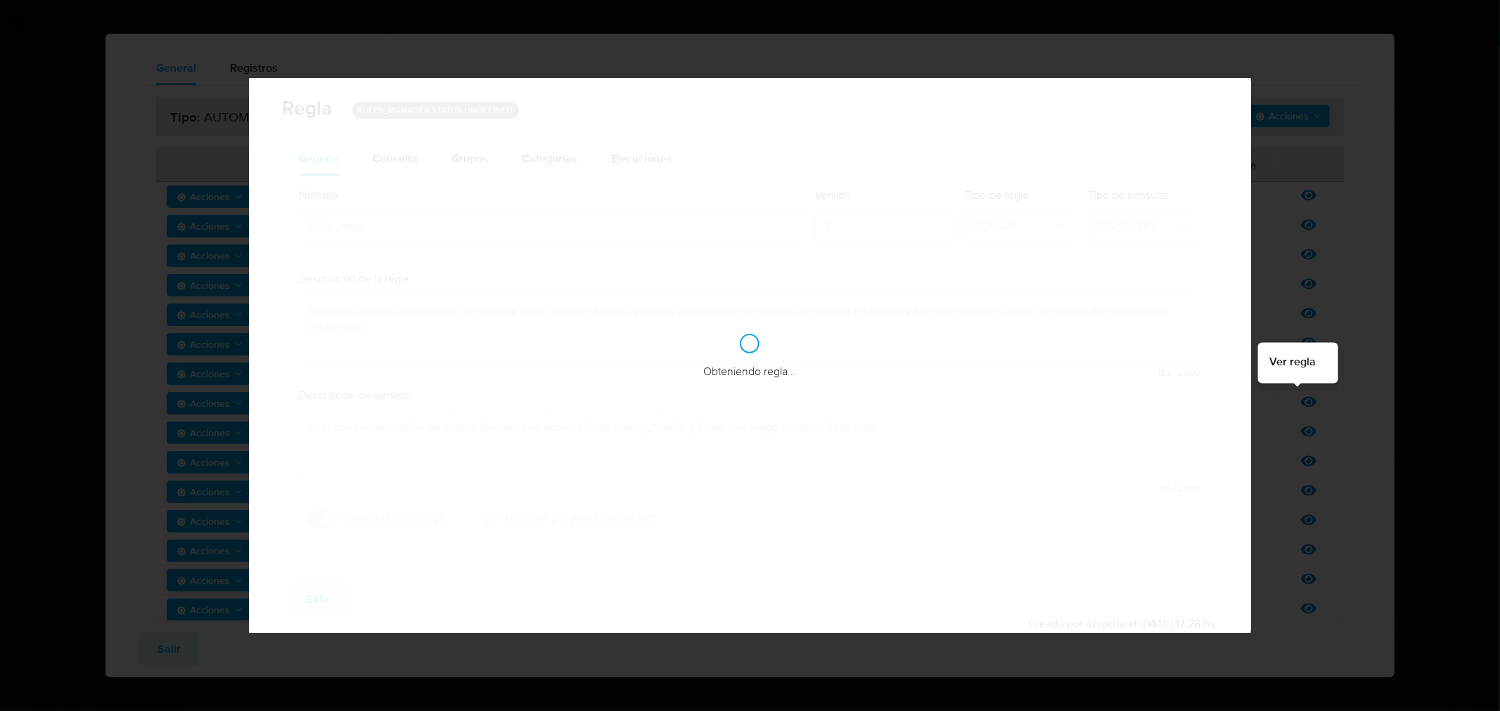
checkbox input "true"
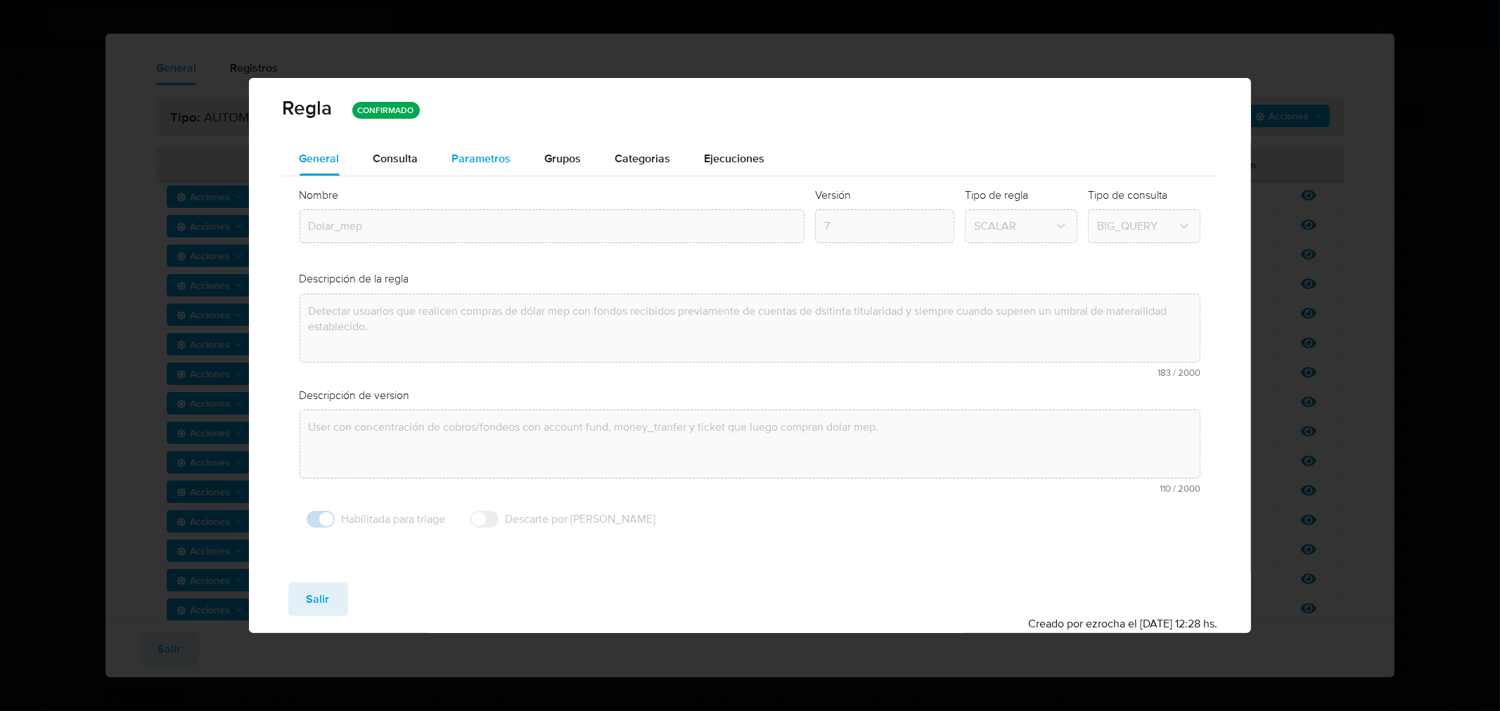
click at [480, 162] on span "Parametros" at bounding box center [481, 158] width 59 height 16
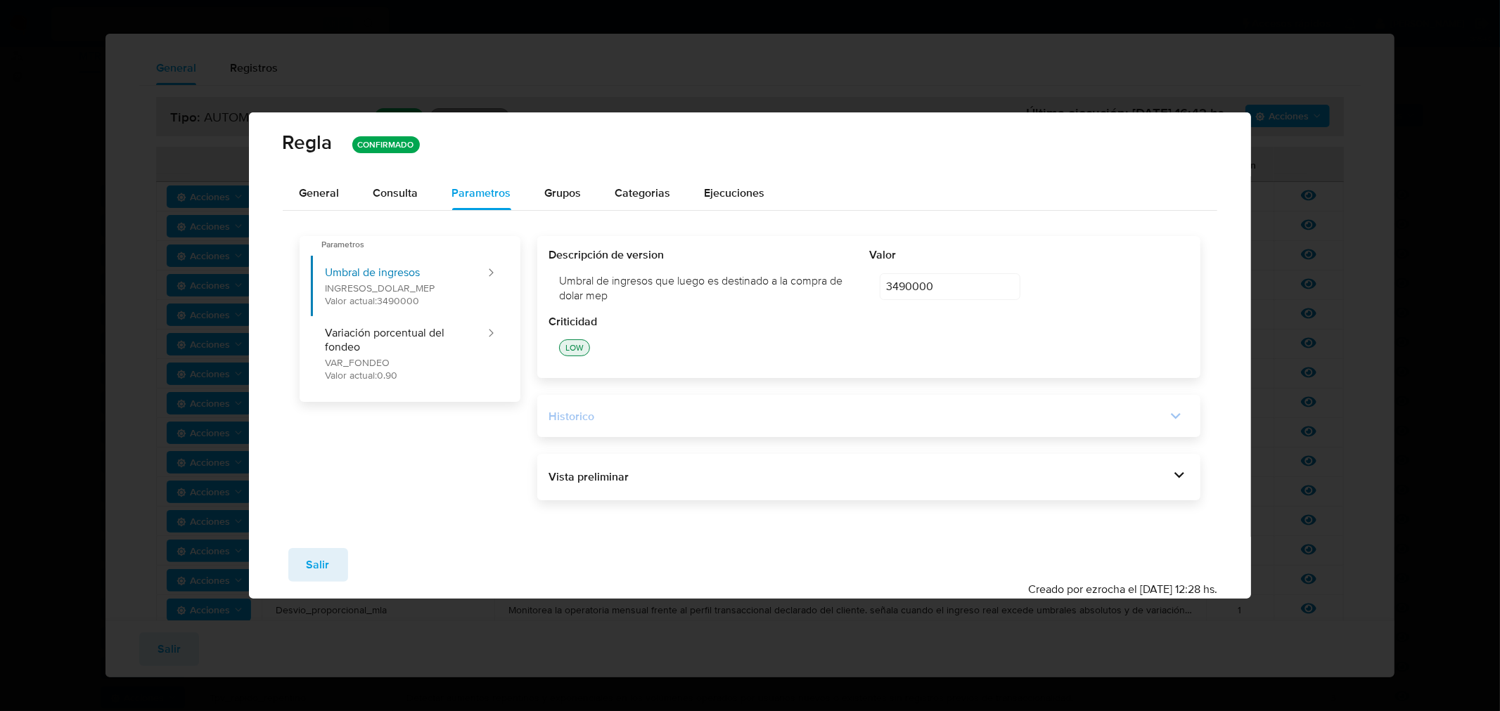
click at [747, 418] on div "Historico" at bounding box center [856, 416] width 617 height 15
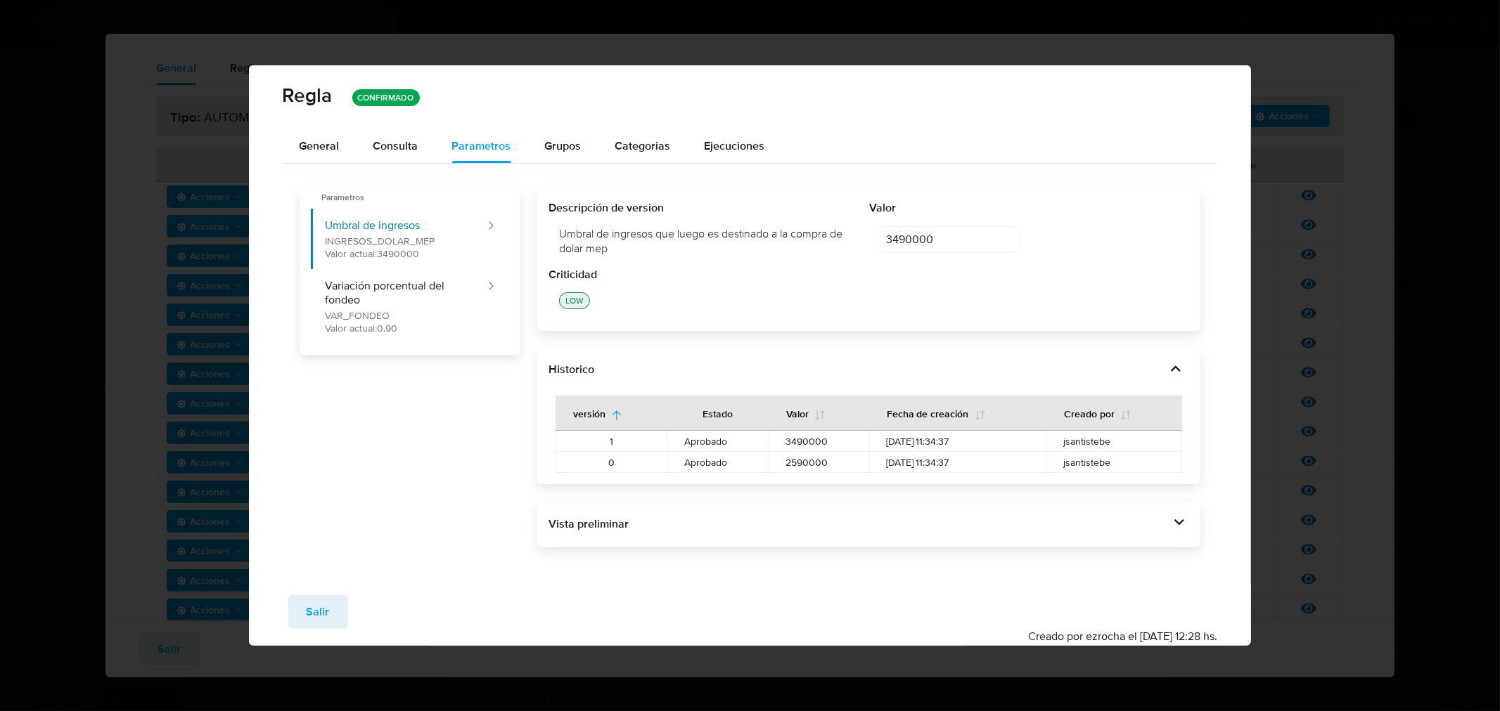
drag, startPoint x: 593, startPoint y: 448, endPoint x: 1132, endPoint y: 459, distance: 539.4
click at [747, 459] on tbody "1 Aprobado 3490000 07/05/2025 11:34:37 jsantistebe 0 Aprobado 2590000 07/05/202…" at bounding box center [868, 452] width 626 height 42
click at [747, 459] on span "jsantistebe" at bounding box center [1114, 462] width 102 height 13
click at [313, 619] on span "Salir" at bounding box center [318, 612] width 23 height 31
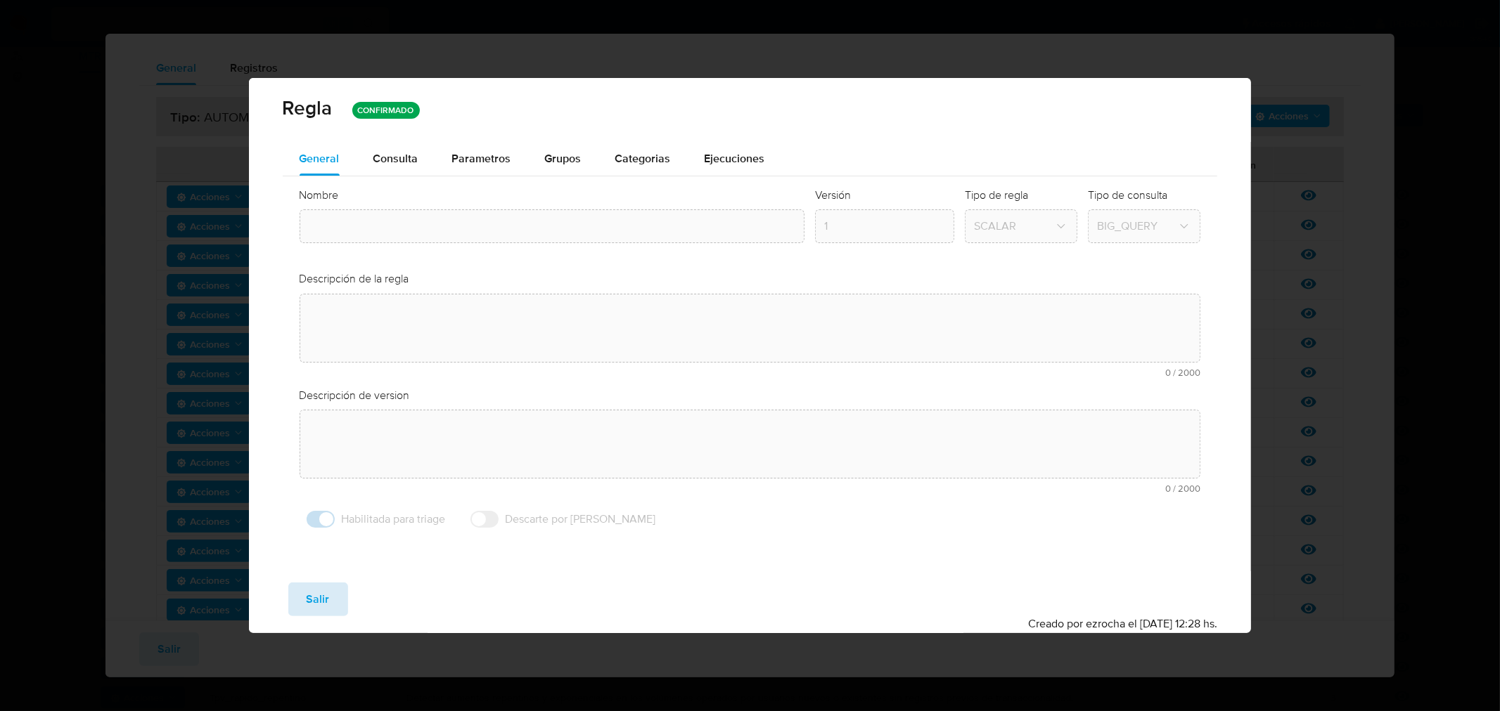
type input "Dolar_mep"
type textarea "Detectar usuarios que realicen compras de dólar mep con fondos recibidos previa…"
type textarea "User con concentración de cobros/fondeos con account fund, money_tranfer y tick…"
